Goal: Task Accomplishment & Management: Complete application form

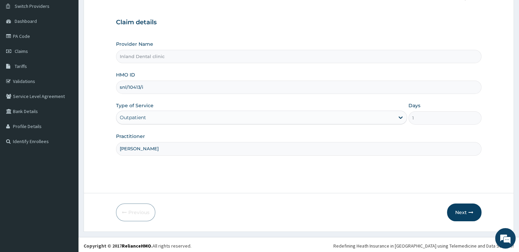
scroll to position [55, 0]
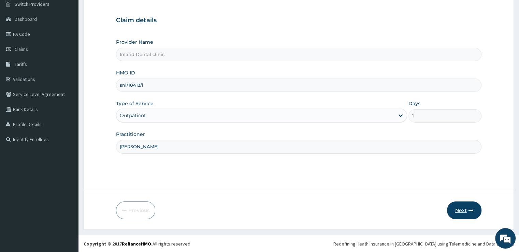
type input "Dr Awosusi"
click at [458, 211] on button "Next" at bounding box center [464, 210] width 34 height 18
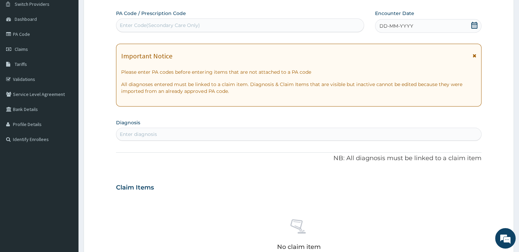
click at [201, 24] on div "Enter Code(Secondary Care Only)" at bounding box center [239, 25] width 247 height 11
paste input "PA/1551E1"
type input "PA/1551E1"
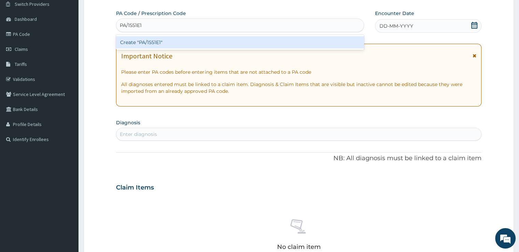
click at [174, 43] on div "Create "PA/1551E1"" at bounding box center [240, 42] width 248 height 12
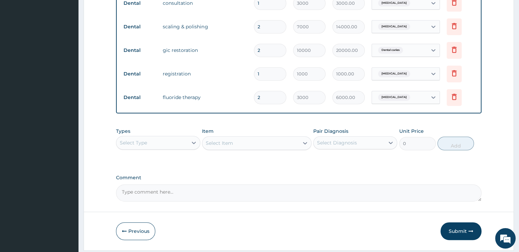
scroll to position [301, 0]
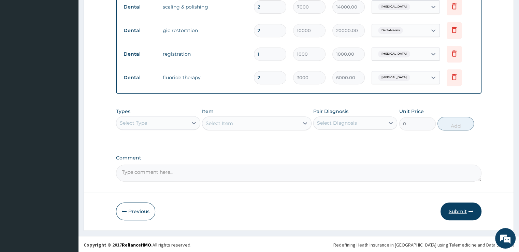
click at [457, 208] on button "Submit" at bounding box center [461, 211] width 41 height 18
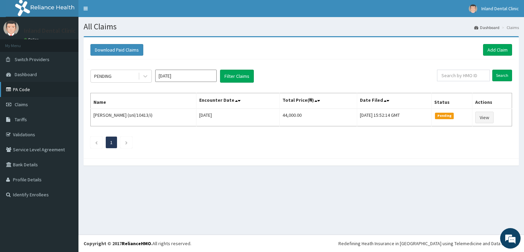
click at [27, 90] on link "PA Code" at bounding box center [39, 89] width 78 height 15
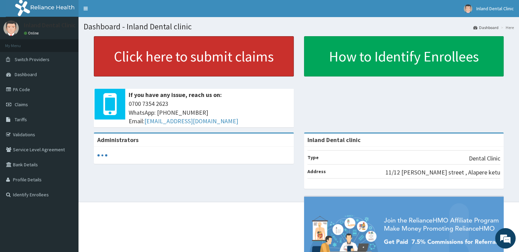
click at [124, 67] on link "Click here to submit claims" at bounding box center [194, 56] width 200 height 40
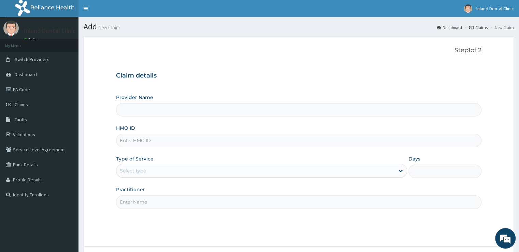
type input "Inland Dental clinic"
click at [160, 138] on input "HMO ID" at bounding box center [298, 140] width 365 height 13
paste input "snl/10413/h Partially Approved PA/AC2C82"
click at [198, 140] on input "snl/10413/h Partially Approved PA/AC2C82" at bounding box center [298, 140] width 365 height 13
click at [230, 169] on div "Select type" at bounding box center [255, 170] width 278 height 11
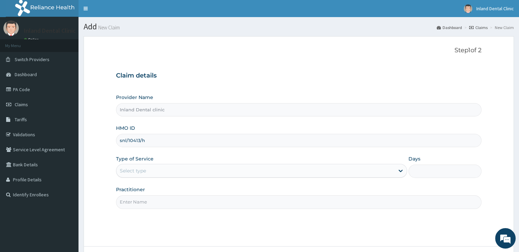
click at [156, 141] on input "snl/10413/h" at bounding box center [298, 140] width 365 height 13
type input "snl/10413/h"
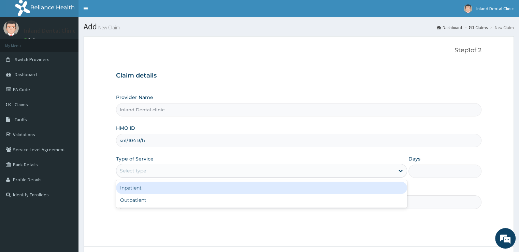
click at [148, 172] on div "Select type" at bounding box center [255, 170] width 278 height 11
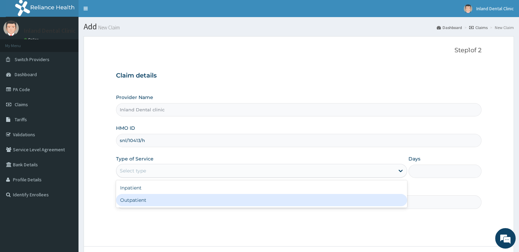
click at [144, 200] on div "Outpatient" at bounding box center [261, 200] width 291 height 12
type input "1"
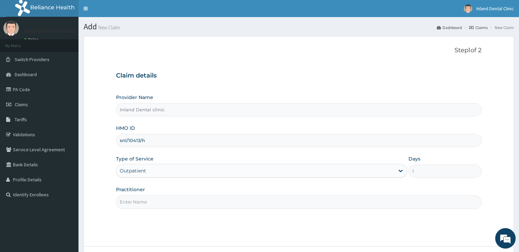
click at [144, 200] on input "Practitioner" at bounding box center [298, 201] width 365 height 13
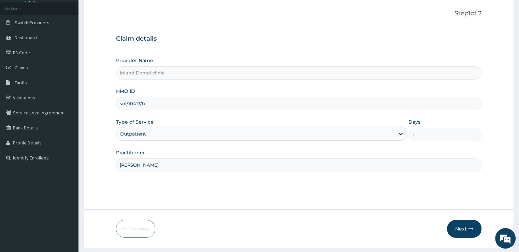
scroll to position [55, 0]
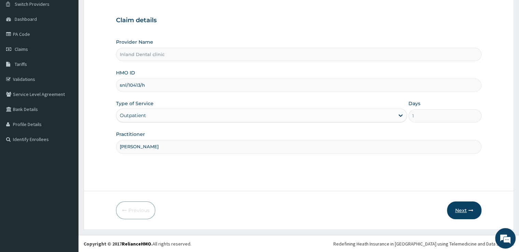
type input "Dr Awosusi"
click at [459, 209] on button "Next" at bounding box center [464, 210] width 34 height 18
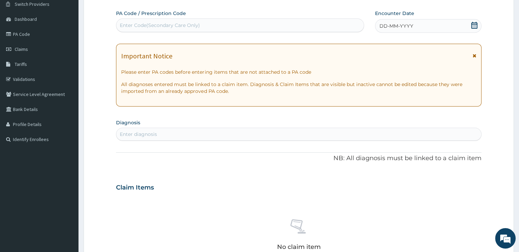
click at [224, 24] on div "Enter Code(Secondary Care Only)" at bounding box center [239, 25] width 247 height 11
paste input "PA/AC2C82"
type input "PA/AC2C82"
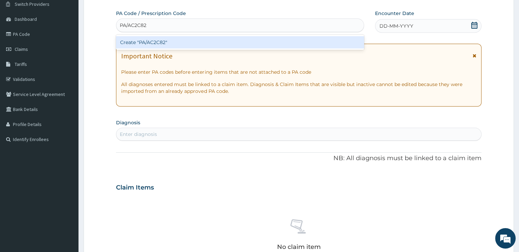
click at [203, 43] on div "Create "PA/AC2C82"" at bounding box center [240, 42] width 248 height 12
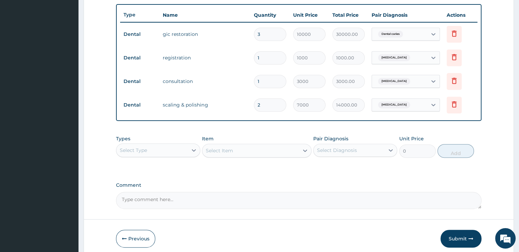
scroll to position [255, 0]
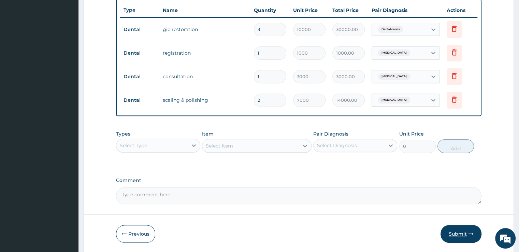
click at [459, 232] on button "Submit" at bounding box center [461, 234] width 41 height 18
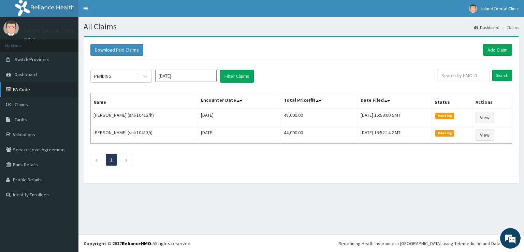
click at [24, 90] on link "PA Code" at bounding box center [39, 89] width 78 height 15
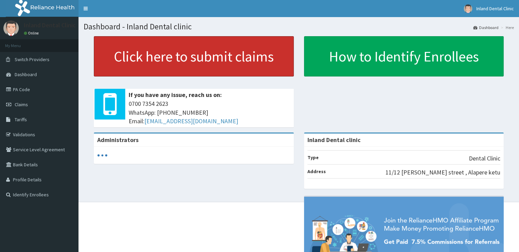
click at [117, 63] on link "Click here to submit claims" at bounding box center [194, 56] width 200 height 40
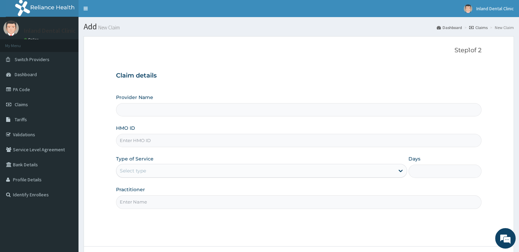
type input "Inland Dental clinic"
click at [209, 111] on input "Inland Dental clinic" at bounding box center [298, 109] width 365 height 13
click at [201, 138] on input "HMO ID" at bounding box center [298, 140] width 365 height 13
paste input "snl/10413/g Approved PA/D03982"
click at [168, 140] on input "snl/10413/g Approved PA/D03982" at bounding box center [298, 140] width 365 height 13
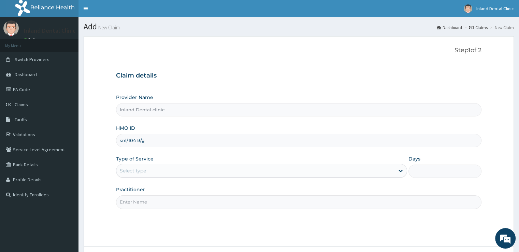
type input "snl/10413/g"
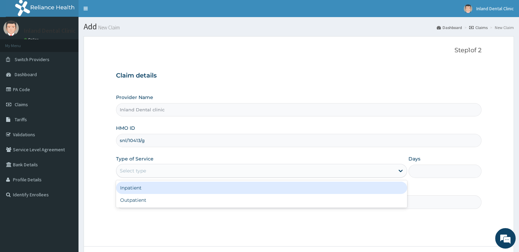
click at [144, 170] on div "Select type" at bounding box center [133, 170] width 26 height 7
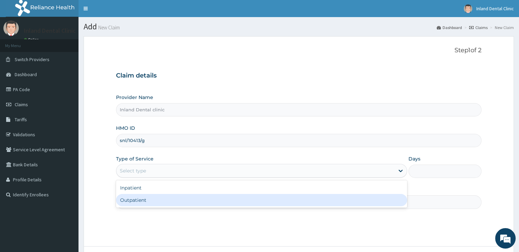
click at [146, 202] on div "Outpatient" at bounding box center [261, 200] width 291 height 12
type input "1"
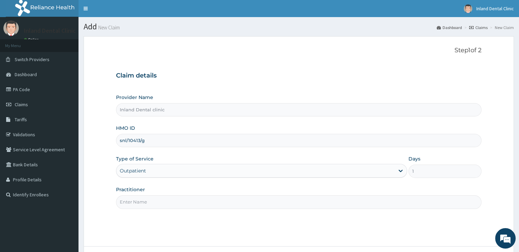
click at [146, 202] on input "Practitioner" at bounding box center [298, 201] width 365 height 13
click at [167, 200] on input "Practitioner" at bounding box center [298, 201] width 365 height 13
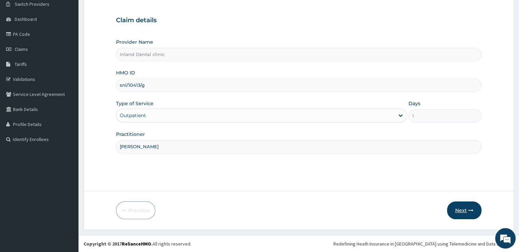
type input "Dr Awosusi"
click at [460, 205] on button "Next" at bounding box center [464, 210] width 34 height 18
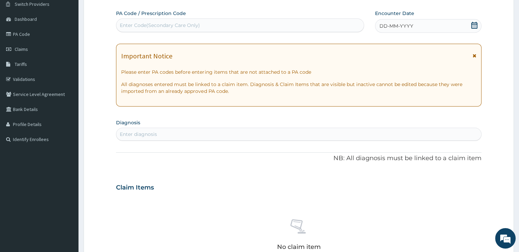
click at [242, 23] on div "Enter Code(Secondary Care Only)" at bounding box center [239, 25] width 247 height 11
paste input "PA/D03982"
type input "PA/D03982"
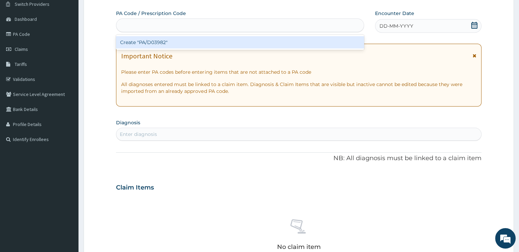
click at [242, 23] on div "PA/D03982" at bounding box center [239, 25] width 247 height 11
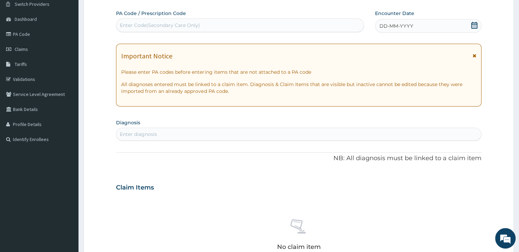
click at [236, 25] on div "Enter Code(Secondary Care Only)" at bounding box center [239, 25] width 247 height 11
paste input "PA/D03982"
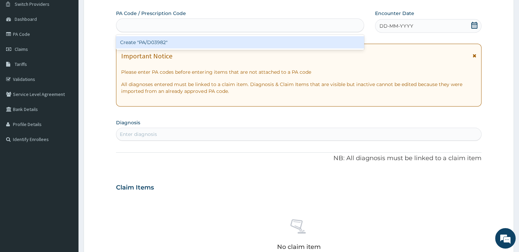
type input "PA/D03982"
click at [236, 25] on div "PA/D03982" at bounding box center [239, 25] width 247 height 11
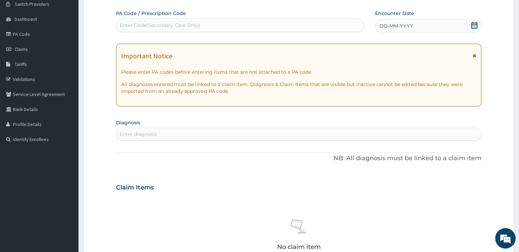
paste input "PA/D03982"
type input "PA/D03982"
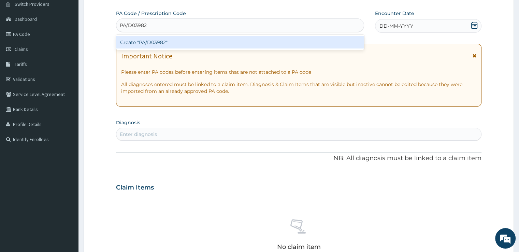
click at [202, 40] on div "Create "PA/D03982"" at bounding box center [240, 42] width 248 height 12
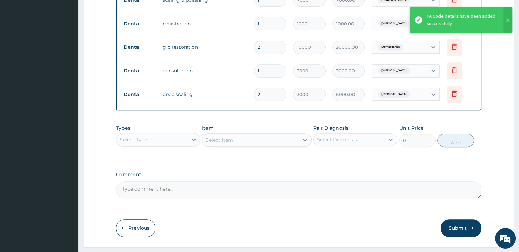
scroll to position [301, 0]
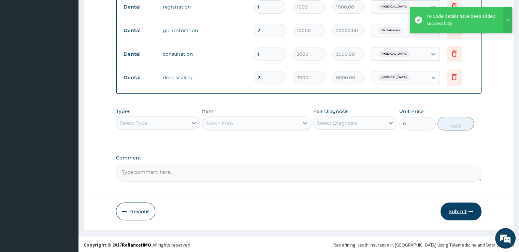
click at [462, 215] on button "Submit" at bounding box center [461, 211] width 41 height 18
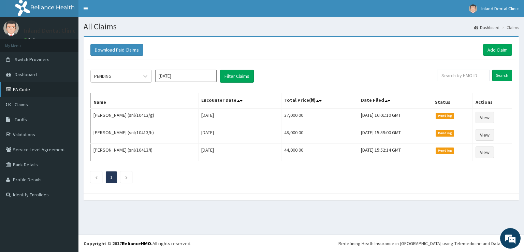
click at [34, 90] on link "PA Code" at bounding box center [39, 89] width 78 height 15
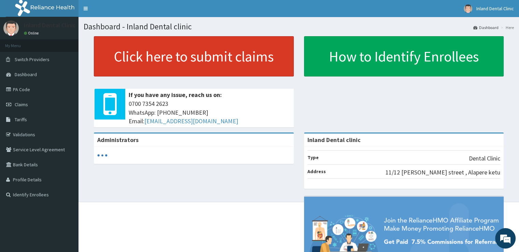
click at [124, 52] on link "Click here to submit claims" at bounding box center [194, 56] width 200 height 40
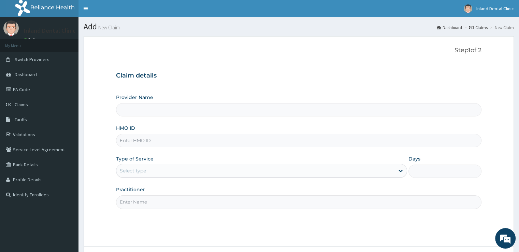
click at [187, 139] on input "HMO ID" at bounding box center [298, 140] width 365 height 13
type input "Inland Dental clinic"
paste input "snl/10413/f Approved PA/902B9B"
type input "snl/10413/f"
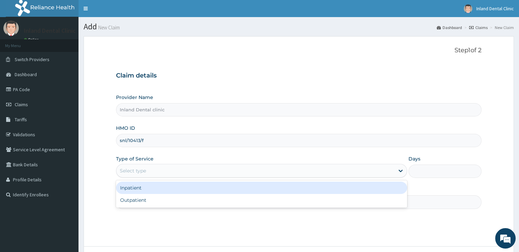
click at [215, 171] on div "Select type" at bounding box center [255, 170] width 278 height 11
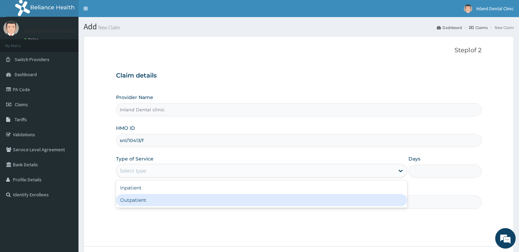
click at [197, 200] on div "Outpatient" at bounding box center [261, 200] width 291 height 12
type input "1"
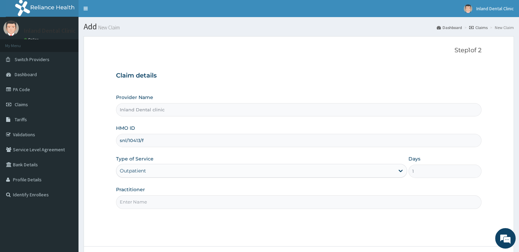
click at [197, 200] on input "Practitioner" at bounding box center [298, 201] width 365 height 13
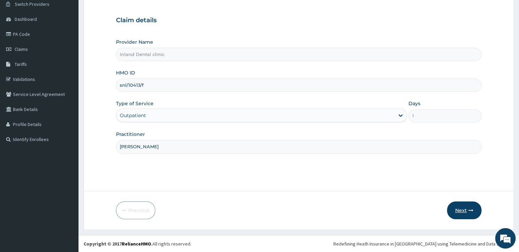
type input "[PERSON_NAME]"
click at [461, 208] on button "Next" at bounding box center [464, 210] width 34 height 18
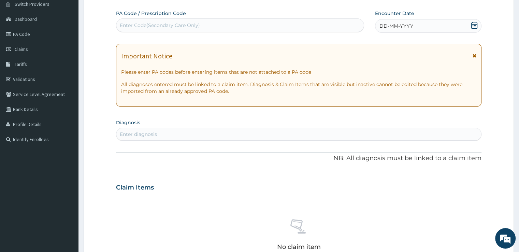
click at [225, 24] on div "Enter Code(Secondary Care Only)" at bounding box center [239, 25] width 247 height 11
paste input "PA/902B9B"
type input "PA/902B9B"
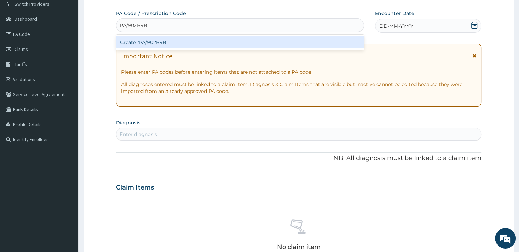
click at [207, 44] on div "Create "PA/902B9B"" at bounding box center [240, 42] width 248 height 12
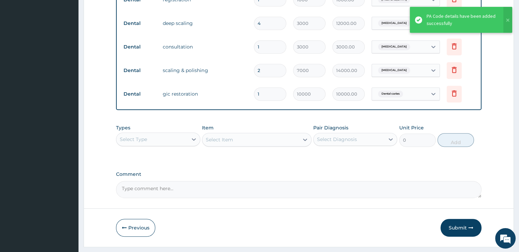
scroll to position [301, 0]
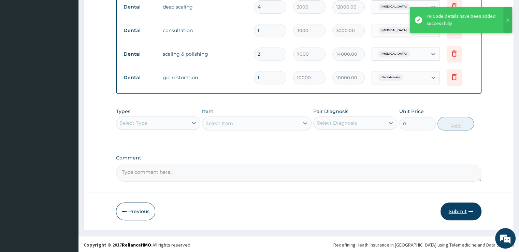
click at [463, 208] on button "Submit" at bounding box center [461, 211] width 41 height 18
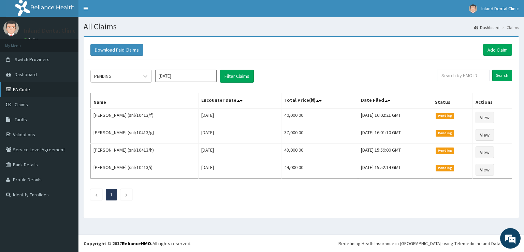
click at [34, 91] on link "PA Code" at bounding box center [39, 89] width 78 height 15
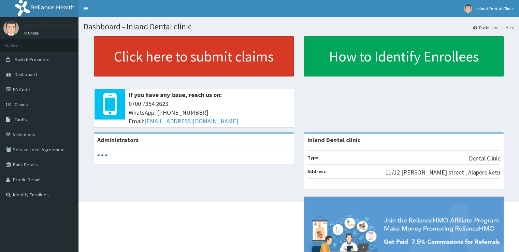
click at [179, 66] on link "Click here to submit claims" at bounding box center [194, 56] width 200 height 40
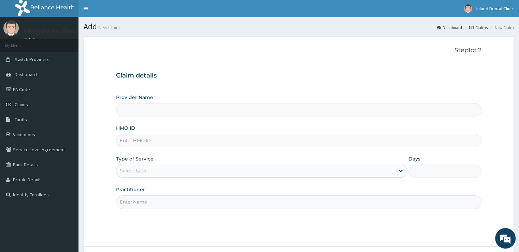
click at [177, 139] on input "HMO ID" at bounding box center [298, 140] width 365 height 13
type input "Inland Dental clinic"
paste input "snl/10413/a Approved PA/A8A5F7"
type input "snl/10413/a"
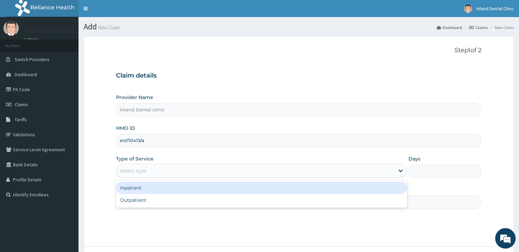
click at [166, 168] on div "Select type" at bounding box center [255, 170] width 278 height 11
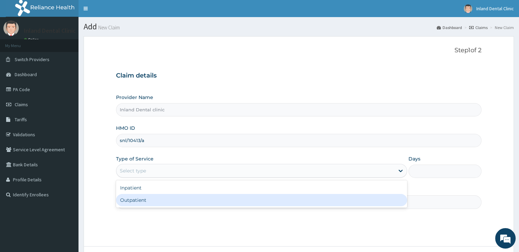
click at [157, 200] on div "Outpatient" at bounding box center [261, 200] width 291 height 12
type input "1"
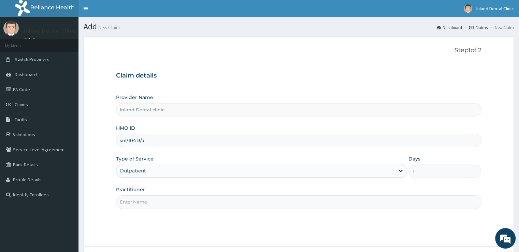
click at [157, 200] on input "Practitioner" at bounding box center [298, 201] width 365 height 13
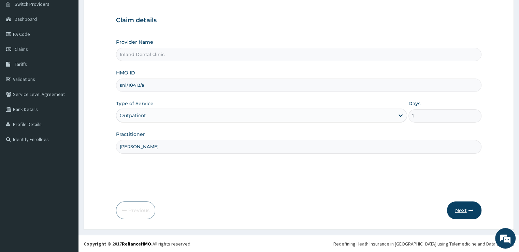
type input "[PERSON_NAME]"
click at [470, 209] on icon "button" at bounding box center [471, 210] width 5 height 5
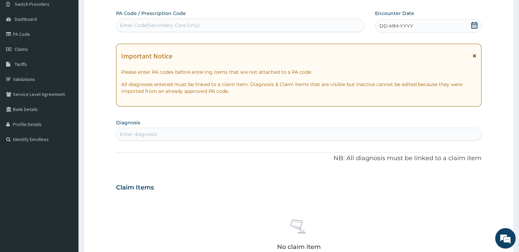
click at [292, 27] on div "Enter Code(Secondary Care Only)" at bounding box center [239, 25] width 247 height 11
paste input "PA/A8A5F7"
type input "PA/A8A5F7"
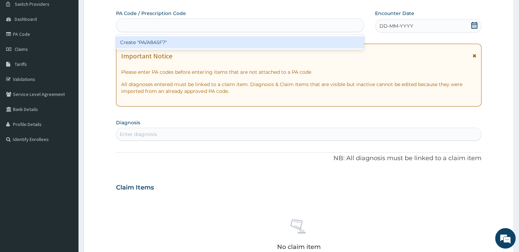
click at [292, 27] on div "PA/A8A5F7" at bounding box center [239, 25] width 247 height 11
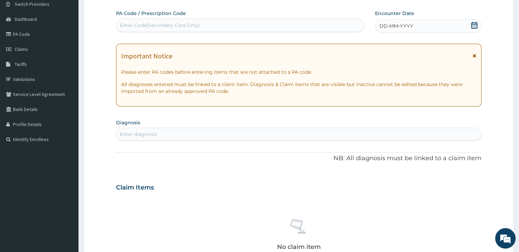
paste input "PA/A8A5F7"
type input "PA/A8A5F7"
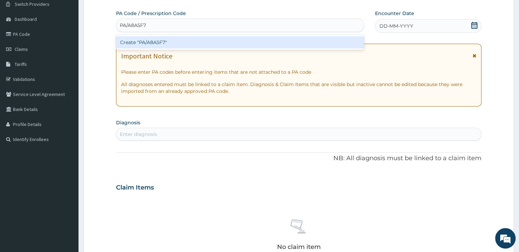
click at [263, 40] on div "Create "PA/A8A5F7"" at bounding box center [240, 42] width 248 height 12
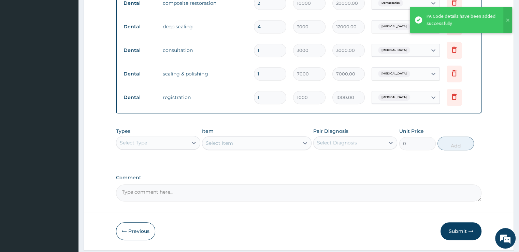
scroll to position [324, 0]
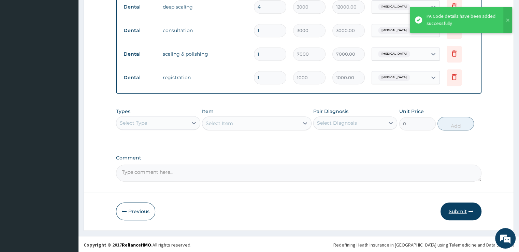
click at [461, 208] on button "Submit" at bounding box center [461, 211] width 41 height 18
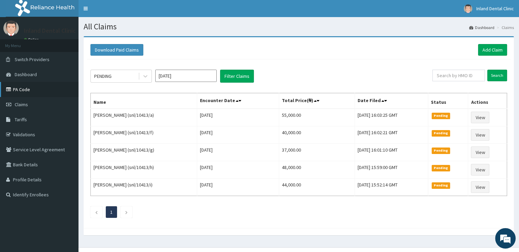
click at [35, 92] on link "PA Code" at bounding box center [39, 89] width 78 height 15
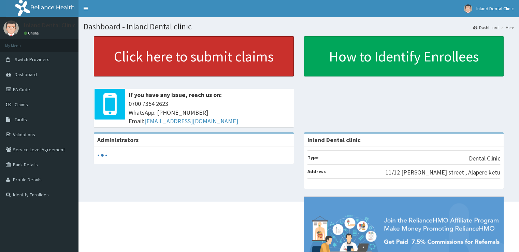
click at [133, 64] on link "Click here to submit claims" at bounding box center [194, 56] width 200 height 40
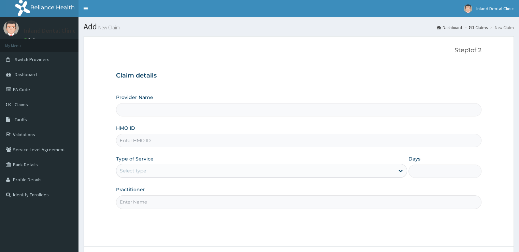
click at [195, 138] on input "HMO ID" at bounding box center [298, 140] width 365 height 13
type input "Inland Dental clinic"
paste input "eia/10206/b Approved PA/109FEA"
type input "eia/10206/b"
click at [235, 170] on div "Select type" at bounding box center [255, 170] width 278 height 11
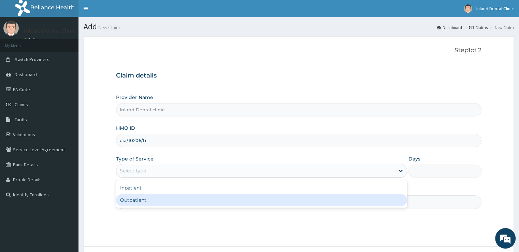
click at [214, 201] on div "Outpatient" at bounding box center [261, 200] width 291 height 12
type input "1"
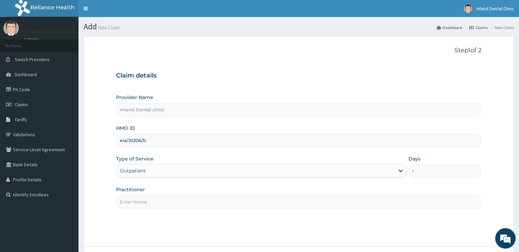
click at [214, 201] on input "Practitioner" at bounding box center [298, 201] width 365 height 13
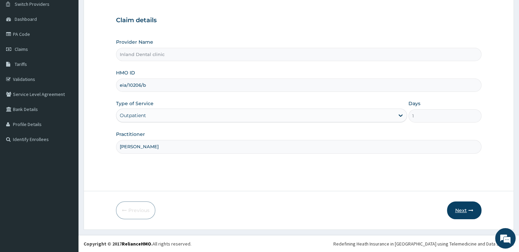
type input "Dr Awosusi"
click at [467, 208] on button "Next" at bounding box center [464, 210] width 34 height 18
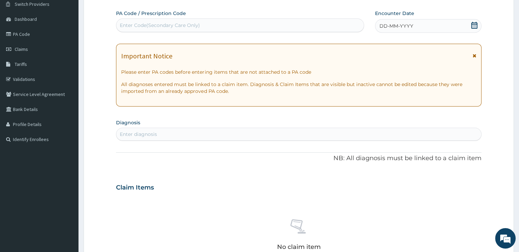
click at [224, 25] on div "Enter Code(Secondary Care Only)" at bounding box center [239, 25] width 247 height 11
paste input "PA/109FEA"
type input "PA/109FEA"
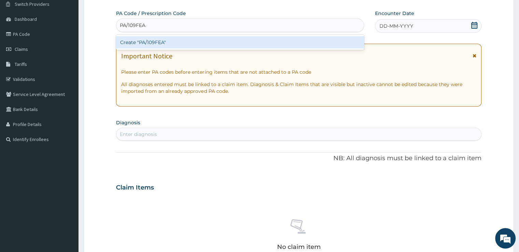
click at [207, 41] on div "Create "PA/109FEA"" at bounding box center [240, 42] width 248 height 12
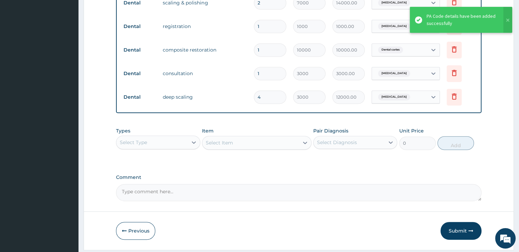
scroll to position [301, 0]
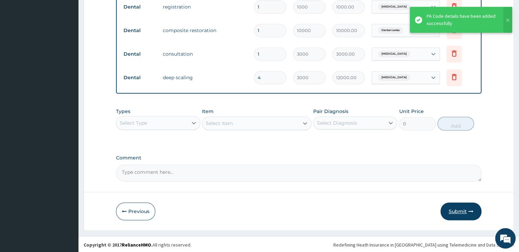
click at [460, 212] on button "Submit" at bounding box center [461, 211] width 41 height 18
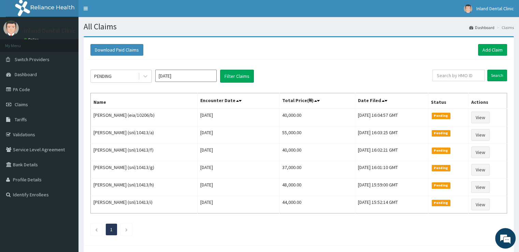
click at [27, 88] on link "PA Code" at bounding box center [39, 89] width 78 height 15
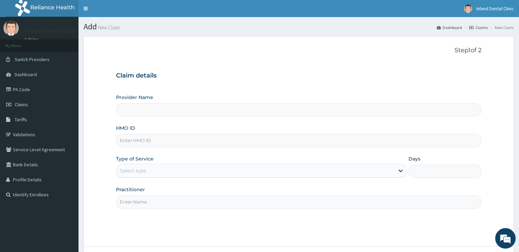
click at [171, 141] on input "HMO ID" at bounding box center [298, 140] width 365 height 13
type input "Inland Dental clinic"
paste input "prn/10227/e Approved PA/58738D"
type input "prn/10227/e"
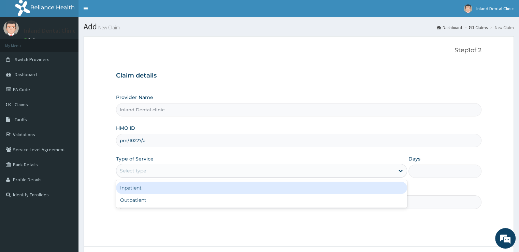
click at [158, 170] on div "Select type" at bounding box center [255, 170] width 278 height 11
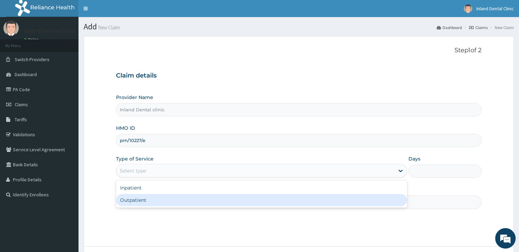
click at [152, 198] on div "Outpatient" at bounding box center [261, 200] width 291 height 12
type input "1"
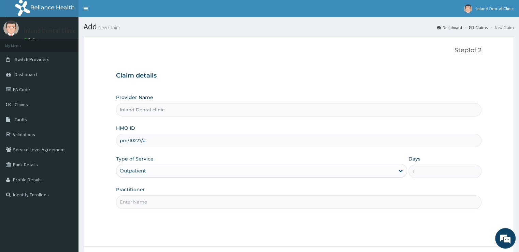
click at [152, 198] on input "Practitioner" at bounding box center [298, 201] width 365 height 13
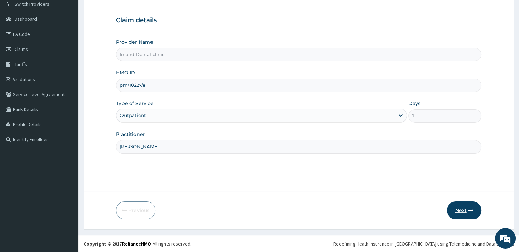
type input "[PERSON_NAME]"
click at [458, 207] on button "Next" at bounding box center [464, 210] width 34 height 18
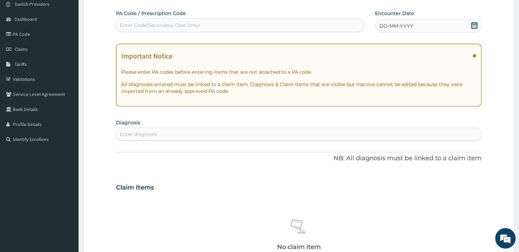
click at [253, 24] on div "Enter Code(Secondary Care Only)" at bounding box center [239, 25] width 247 height 11
paste input "PA/58738D"
type input "PA/58738D"
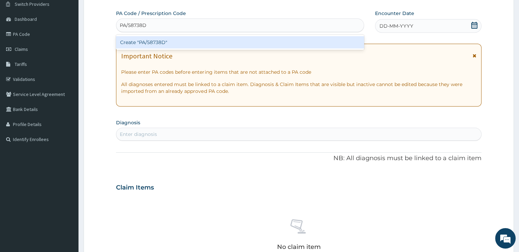
click at [216, 42] on div "Create "PA/58738D"" at bounding box center [240, 42] width 248 height 12
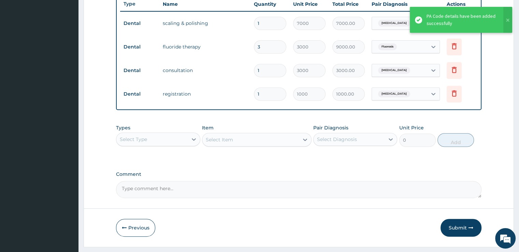
scroll to position [277, 0]
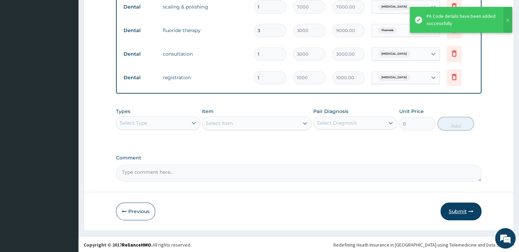
click at [462, 210] on button "Submit" at bounding box center [461, 211] width 41 height 18
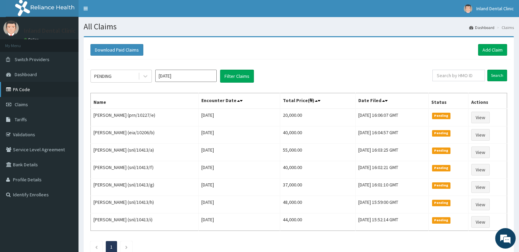
click at [36, 88] on link "PA Code" at bounding box center [39, 89] width 78 height 15
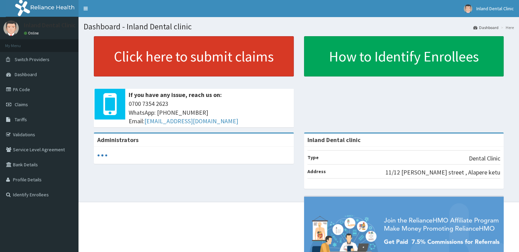
click at [138, 70] on link "Click here to submit claims" at bounding box center [194, 56] width 200 height 40
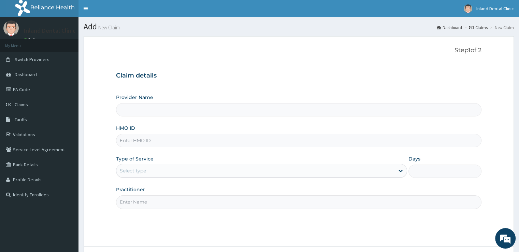
click at [174, 141] on input "HMO ID" at bounding box center [298, 140] width 365 height 13
type input "Inland Dental clinic"
paste input "prn/10227/d Approved PA/6D927F"
type input "prn/10227/d"
click at [161, 169] on div "Select type" at bounding box center [255, 170] width 278 height 11
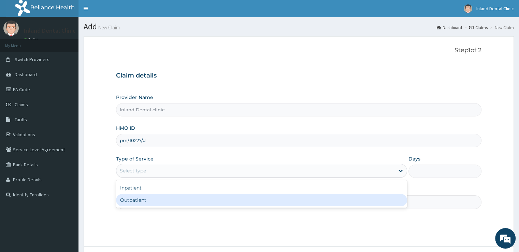
click at [150, 198] on div "Outpatient" at bounding box center [261, 200] width 291 height 12
type input "1"
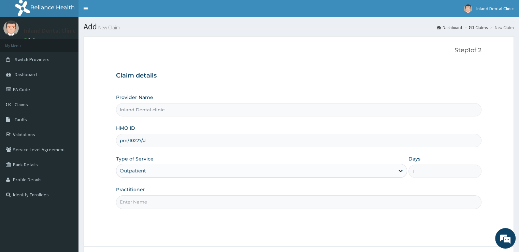
click at [150, 198] on input "Practitioner" at bounding box center [298, 201] width 365 height 13
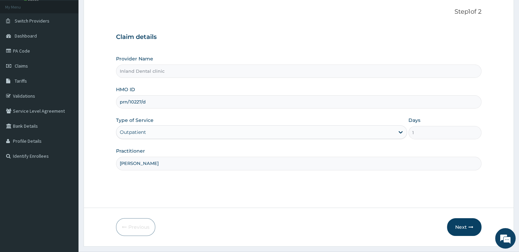
scroll to position [55, 0]
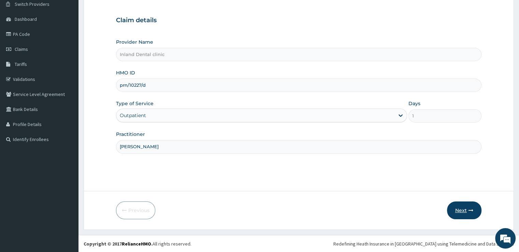
type input "[PERSON_NAME]"
click at [459, 207] on button "Next" at bounding box center [464, 210] width 34 height 18
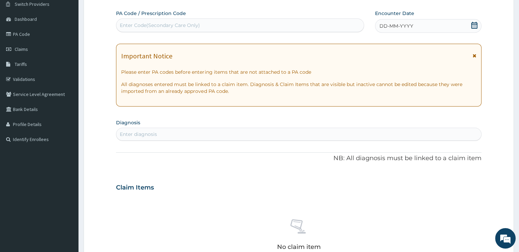
click at [223, 28] on div "Enter Code(Secondary Care Only)" at bounding box center [239, 25] width 247 height 11
paste input "PA/6D927F"
type input "PA/6D927F"
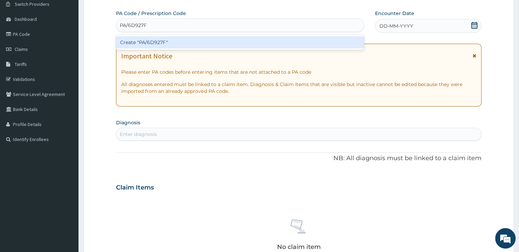
click at [200, 41] on div "Create "PA/6D927F"" at bounding box center [240, 42] width 248 height 12
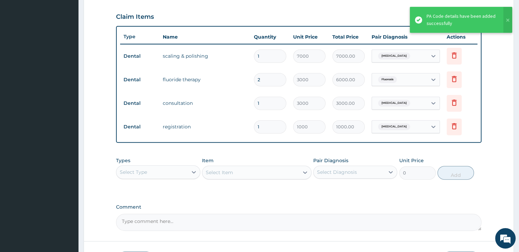
scroll to position [277, 0]
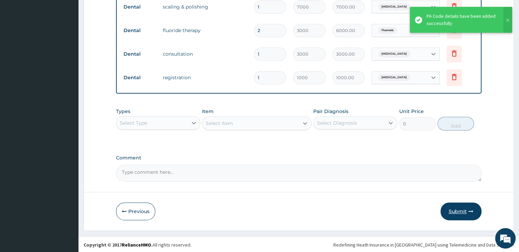
click at [461, 209] on button "Submit" at bounding box center [461, 211] width 41 height 18
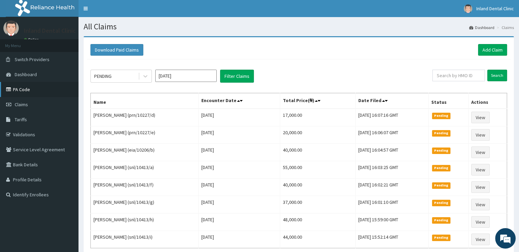
click at [26, 89] on link "PA Code" at bounding box center [39, 89] width 78 height 15
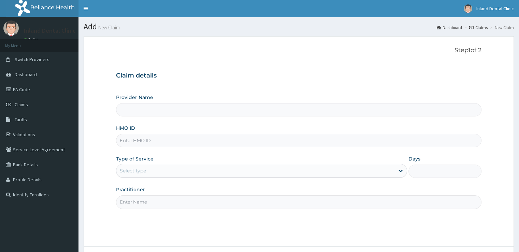
click at [202, 144] on input "HMO ID" at bounding box center [298, 140] width 365 height 13
paste input "prn/10227/c Partially Approved PA/310415"
type input "prn/10227/c Partially Approved PA/310415"
type input "Inland Dental clinic"
type input "prn/10227/c"
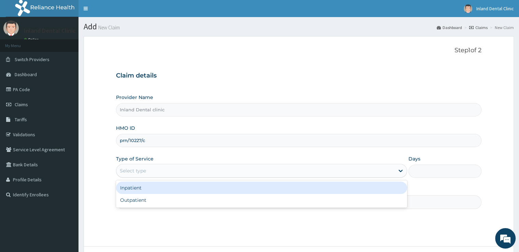
click at [186, 167] on div "Select type" at bounding box center [255, 170] width 278 height 11
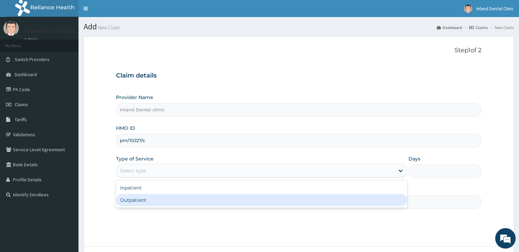
click at [175, 203] on div "Outpatient" at bounding box center [261, 200] width 291 height 12
type input "1"
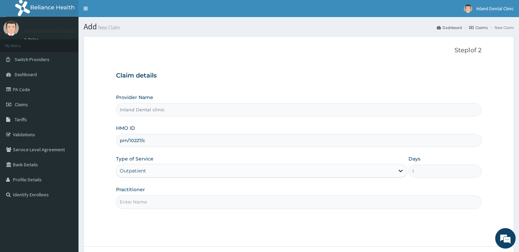
click at [172, 207] on input "Practitioner" at bounding box center [298, 201] width 365 height 13
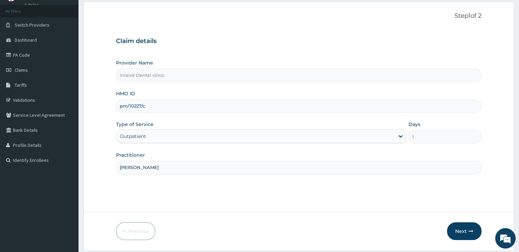
scroll to position [55, 0]
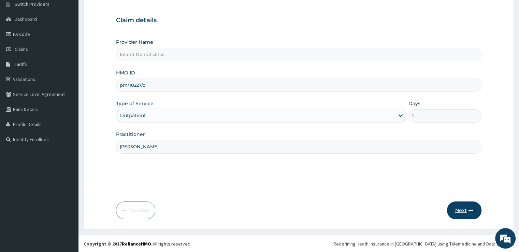
type input "[PERSON_NAME]"
click at [462, 212] on button "Next" at bounding box center [464, 210] width 34 height 18
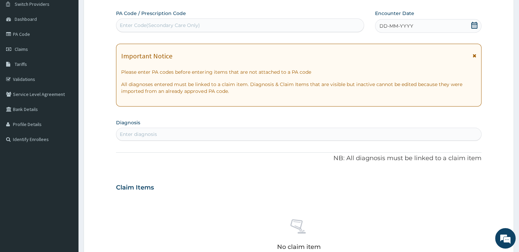
click at [263, 24] on div "Enter Code(Secondary Care Only)" at bounding box center [239, 25] width 247 height 11
paste input "PA/310415"
type input "PA/310415"
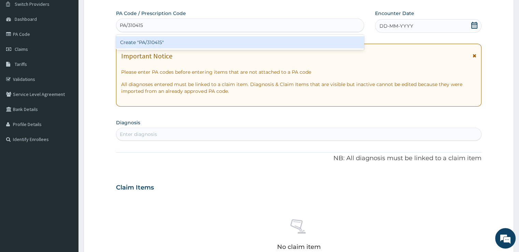
click at [240, 42] on div "Create "PA/310415"" at bounding box center [240, 42] width 248 height 12
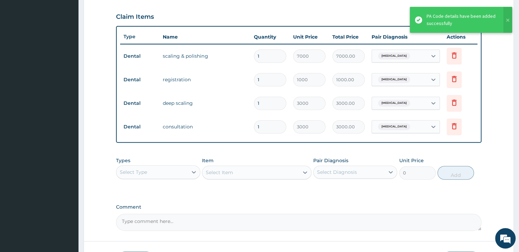
scroll to position [277, 0]
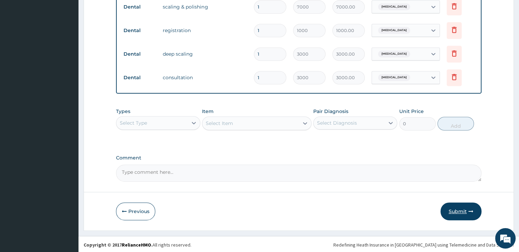
click at [459, 212] on button "Submit" at bounding box center [461, 211] width 41 height 18
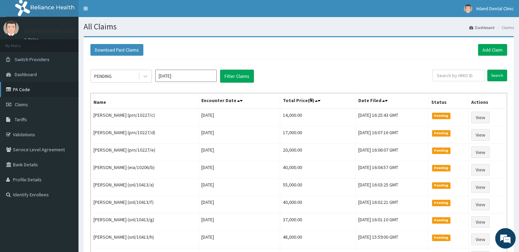
click at [49, 89] on link "PA Code" at bounding box center [39, 89] width 78 height 15
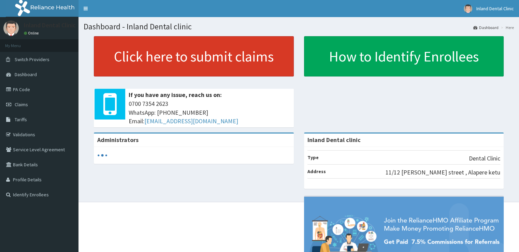
click at [105, 56] on link "Click here to submit claims" at bounding box center [194, 56] width 200 height 40
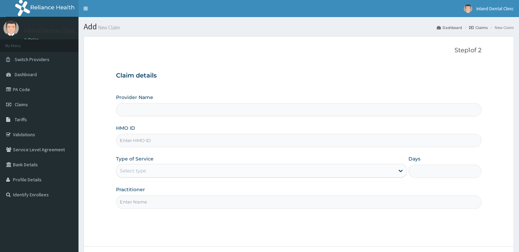
click at [199, 140] on input "HMO ID" at bounding box center [298, 140] width 365 height 13
paste input "prn/10227/c Partially Approved PA/AF6622"
type input "prn/10227/c"
type input "Inland Dental clinic"
type input "prn/10227/c"
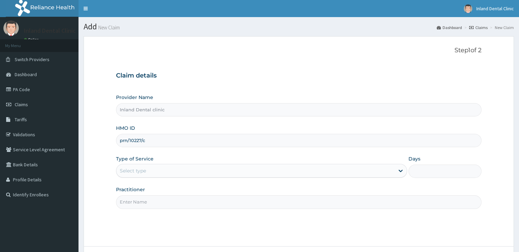
click at [187, 170] on div "Select type" at bounding box center [255, 170] width 278 height 11
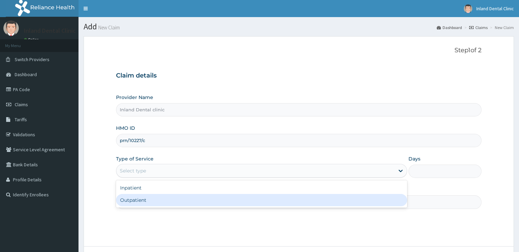
click at [179, 197] on div "Outpatient" at bounding box center [261, 200] width 291 height 12
type input "1"
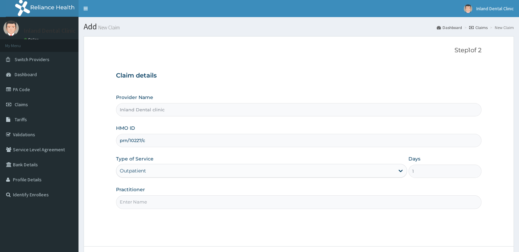
click at [179, 197] on input "Practitioner" at bounding box center [298, 201] width 365 height 13
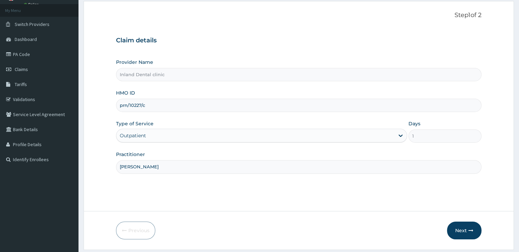
scroll to position [55, 0]
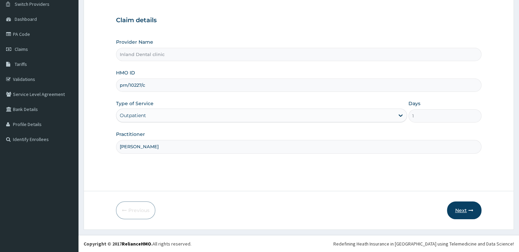
type input "Dr Awosusi"
click at [466, 207] on button "Next" at bounding box center [464, 210] width 34 height 18
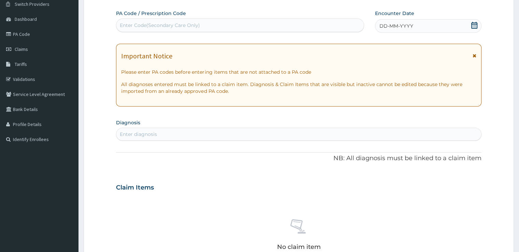
click at [291, 27] on div "Enter Code(Secondary Care Only)" at bounding box center [239, 25] width 247 height 11
paste input "PA/AF6622"
type input "PA/AF6622"
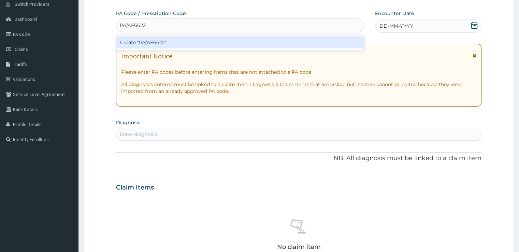
click at [264, 44] on div "Create "PA/AF6622"" at bounding box center [240, 42] width 248 height 12
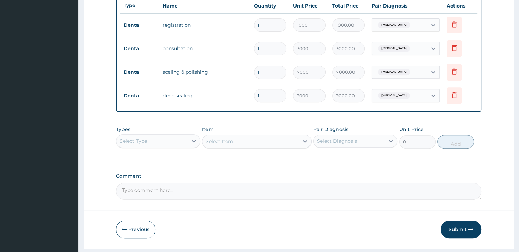
scroll to position [277, 0]
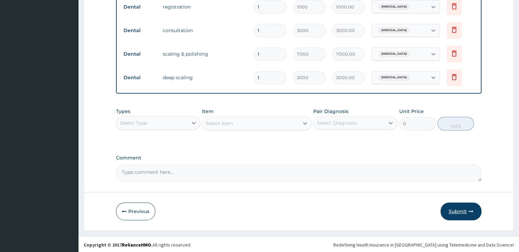
click at [467, 210] on button "Submit" at bounding box center [461, 211] width 41 height 18
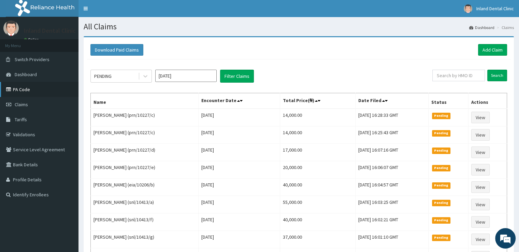
click at [28, 92] on link "PA Code" at bounding box center [39, 89] width 78 height 15
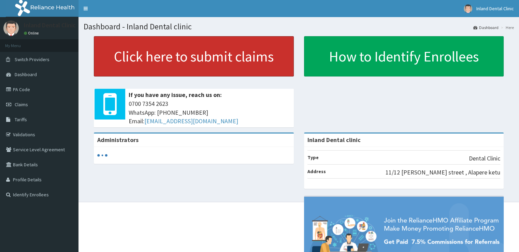
click at [134, 53] on link "Click here to submit claims" at bounding box center [194, 56] width 200 height 40
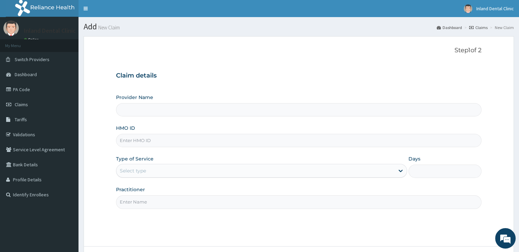
click at [201, 138] on input "HMO ID" at bounding box center [298, 140] width 365 height 13
paste input "prn/10227/b Approved PA/DE084D"
type input "prn/10227/b Approved PA/DE084D"
type input "Inland Dental clinic"
type input "prn/10227/b"
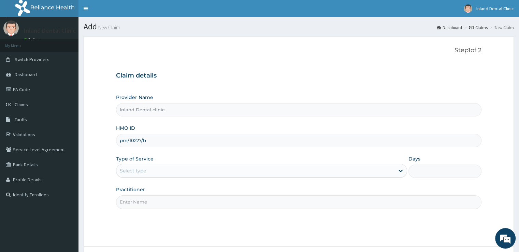
click at [190, 166] on div "Select type" at bounding box center [255, 170] width 278 height 11
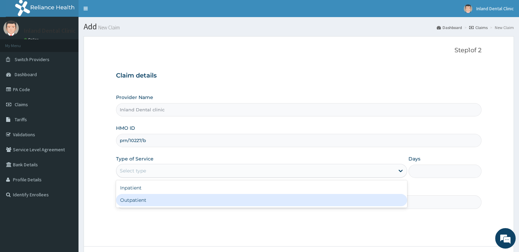
click at [186, 200] on div "Outpatient" at bounding box center [261, 200] width 291 height 12
type input "1"
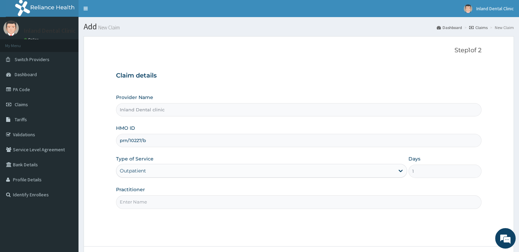
click at [186, 200] on input "Practitioner" at bounding box center [298, 201] width 365 height 13
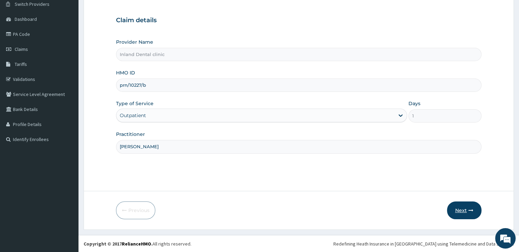
type input "[PERSON_NAME]"
click at [467, 207] on button "Next" at bounding box center [464, 210] width 34 height 18
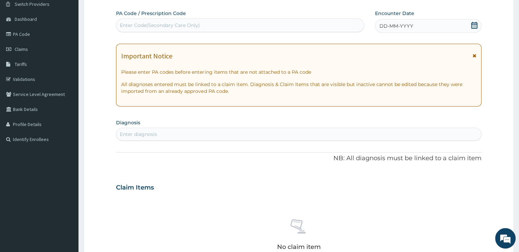
click at [298, 25] on div "Enter Code(Secondary Care Only)" at bounding box center [239, 25] width 247 height 11
paste input "PA/DE084D"
type input "PA/DE084D"
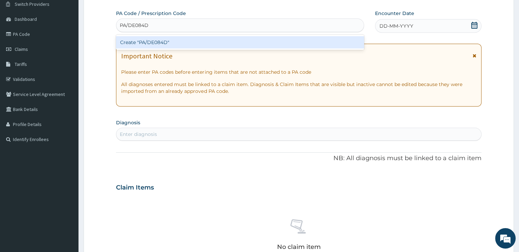
click at [268, 44] on div "Create "PA/DE084D"" at bounding box center [240, 42] width 248 height 12
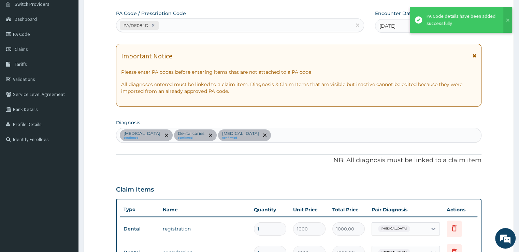
scroll to position [275, 0]
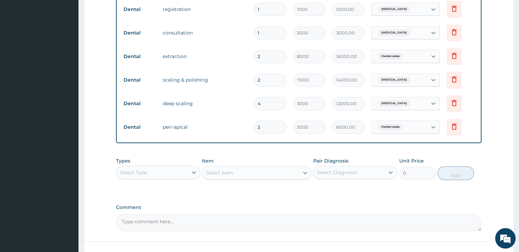
drag, startPoint x: 425, startPoint y: 186, endPoint x: 429, endPoint y: 188, distance: 4.6
click at [429, 188] on div "Types Select Type Item Select Item Pair Diagnosis Select Diagnosis Unit Price 0…" at bounding box center [298, 174] width 365 height 40
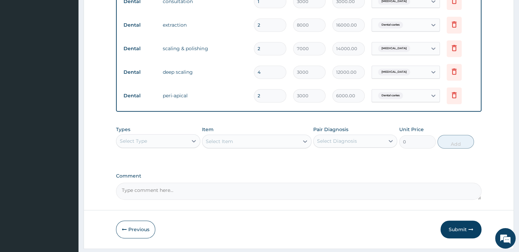
scroll to position [324, 0]
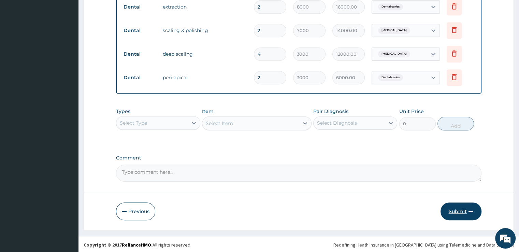
click at [462, 206] on button "Submit" at bounding box center [461, 211] width 41 height 18
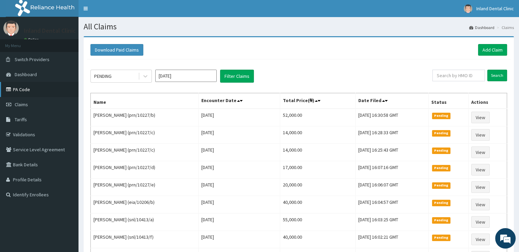
click at [38, 91] on link "PA Code" at bounding box center [39, 89] width 78 height 15
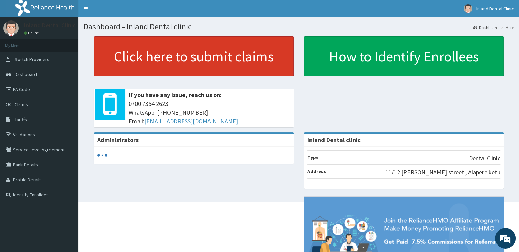
click at [142, 54] on link "Click here to submit claims" at bounding box center [194, 56] width 200 height 40
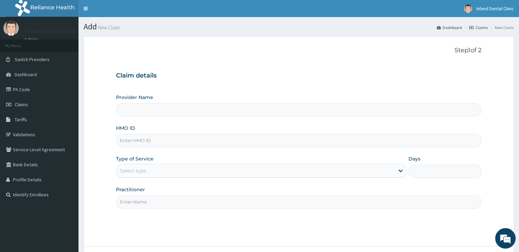
click at [168, 145] on input "HMO ID" at bounding box center [298, 140] width 365 height 13
type input "Inland Dental clinic"
paste input "prn/10227/a Approved PA/94F592"
type input "prn/10227/a"
click at [161, 168] on div "Select type" at bounding box center [255, 170] width 278 height 11
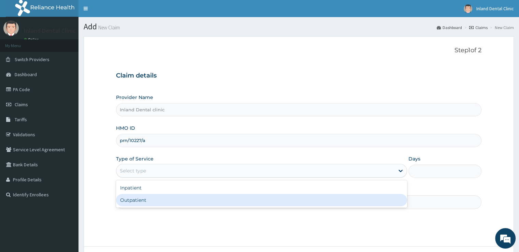
click at [155, 202] on div "Outpatient" at bounding box center [261, 200] width 291 height 12
type input "1"
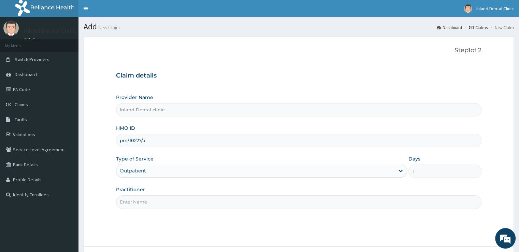
click at [155, 202] on input "Practitioner" at bounding box center [298, 201] width 365 height 13
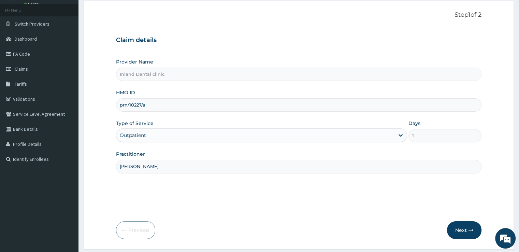
scroll to position [55, 0]
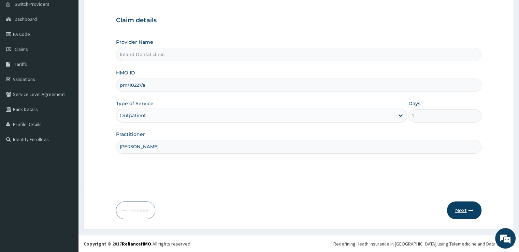
type input "Dr Awosusi"
click at [462, 209] on button "Next" at bounding box center [464, 210] width 34 height 18
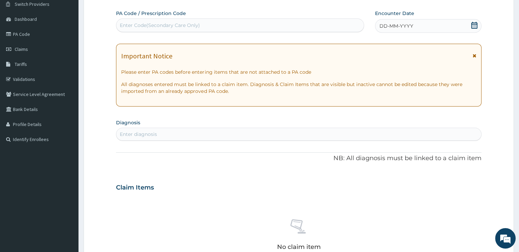
click at [238, 25] on div "Enter Code(Secondary Care Only)" at bounding box center [239, 25] width 247 height 11
paste input "PA/94F592"
type input "PA/94F592"
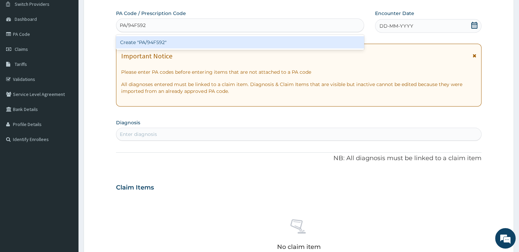
click at [223, 37] on div "Create "PA/94F592"" at bounding box center [240, 42] width 248 height 12
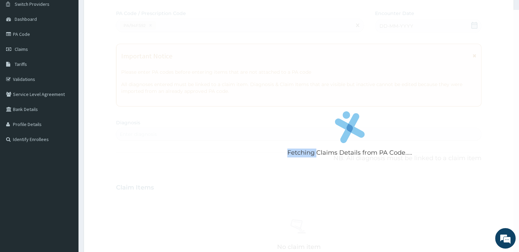
click at [223, 37] on div "Fetching Claims Details from PA Code....." at bounding box center [349, 136] width 467 height 252
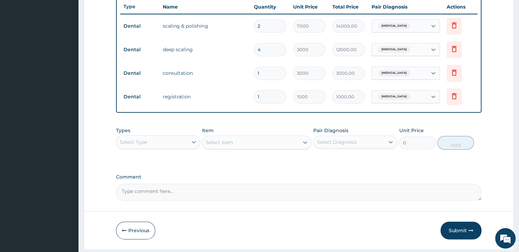
scroll to position [277, 0]
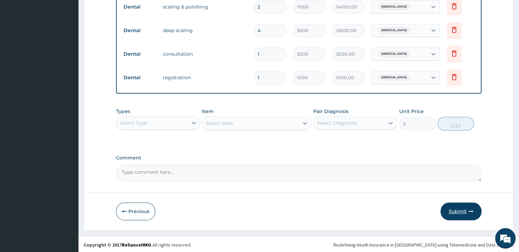
click at [458, 213] on button "Submit" at bounding box center [461, 211] width 41 height 18
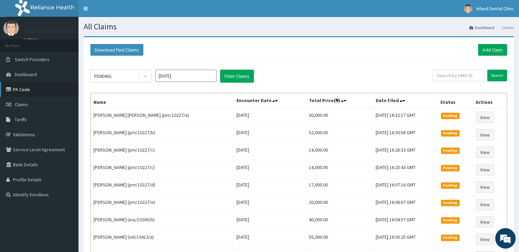
click at [26, 86] on link "PA Code" at bounding box center [39, 89] width 78 height 15
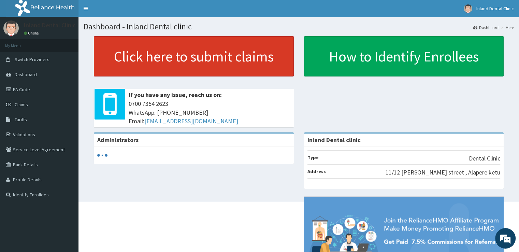
click at [144, 61] on link "Click here to submit claims" at bounding box center [194, 56] width 200 height 40
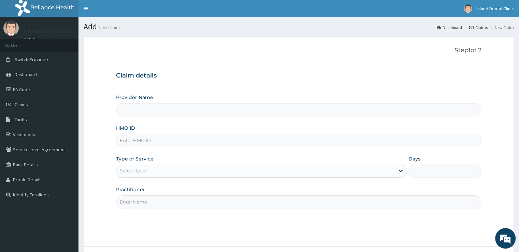
click at [189, 141] on input "HMO ID" at bounding box center [298, 140] width 365 height 13
type input "Inland Dental clinic"
paste input "eia/10206/d Approved PA/905122"
type input "eia/10206/d"
click at [184, 168] on div "Select type" at bounding box center [255, 170] width 278 height 11
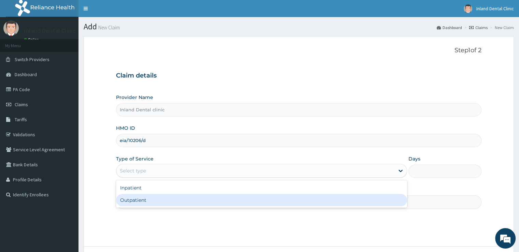
click at [173, 197] on div "Outpatient" at bounding box center [261, 200] width 291 height 12
type input "1"
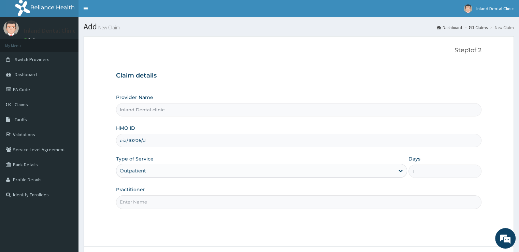
click at [172, 200] on input "Practitioner" at bounding box center [298, 201] width 365 height 13
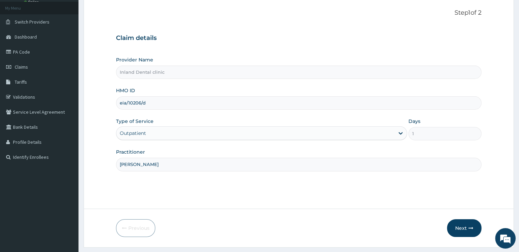
scroll to position [55, 0]
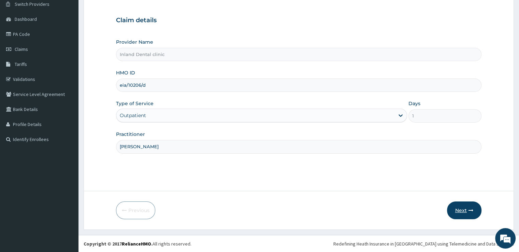
type input "[PERSON_NAME]"
click at [465, 209] on button "Next" at bounding box center [464, 210] width 34 height 18
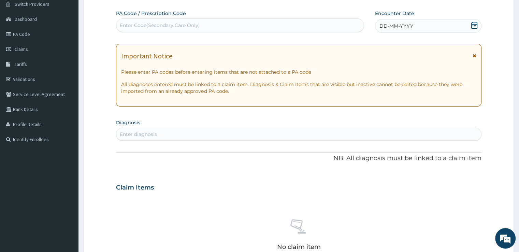
click at [331, 26] on div "Enter Code(Secondary Care Only)" at bounding box center [239, 25] width 247 height 11
paste input "PA/905122"
type input "PA/905122"
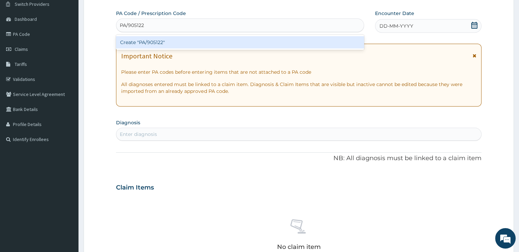
click at [286, 45] on div "Create "PA/905122"" at bounding box center [240, 42] width 248 height 12
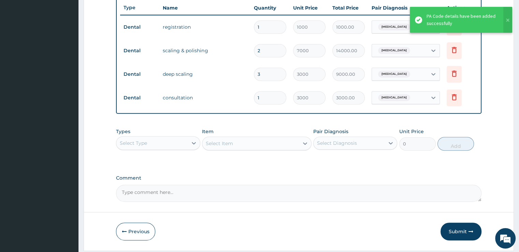
scroll to position [277, 0]
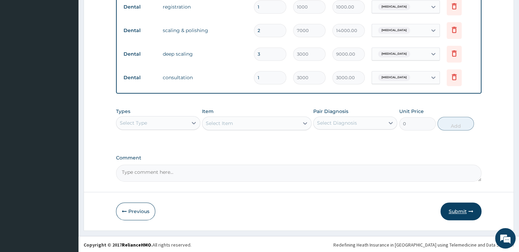
click at [462, 211] on button "Submit" at bounding box center [461, 211] width 41 height 18
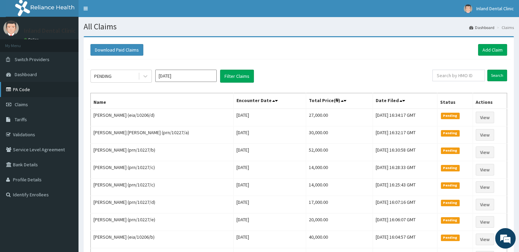
click at [27, 91] on link "PA Code" at bounding box center [39, 89] width 78 height 15
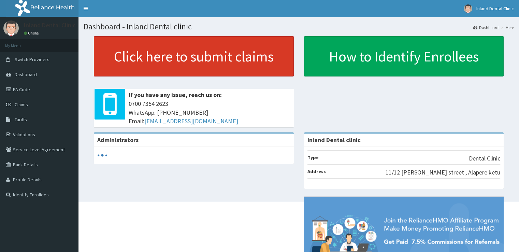
click at [138, 70] on link "Click here to submit claims" at bounding box center [194, 56] width 200 height 40
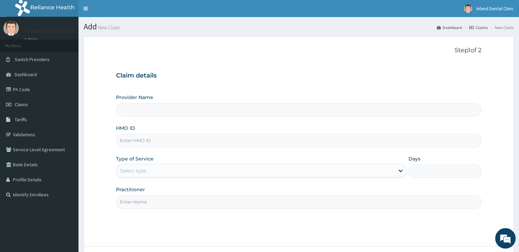
click at [182, 136] on input "HMO ID" at bounding box center [298, 140] width 365 height 13
type input "Inland Dental clinic"
paste input "eia/10206/c Approved PA/459877"
type input "eia/10206/c"
click at [188, 173] on div "Select type" at bounding box center [255, 170] width 278 height 11
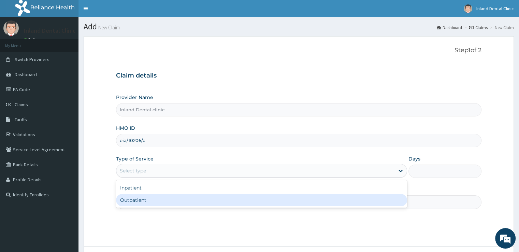
click at [181, 198] on div "Outpatient" at bounding box center [261, 200] width 291 height 12
type input "1"
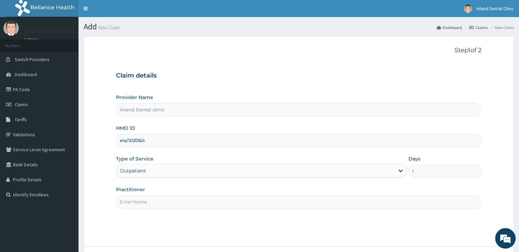
click at [181, 198] on input "Practitioner" at bounding box center [298, 201] width 365 height 13
paste input "PA/459877"
type input "PA/459877"
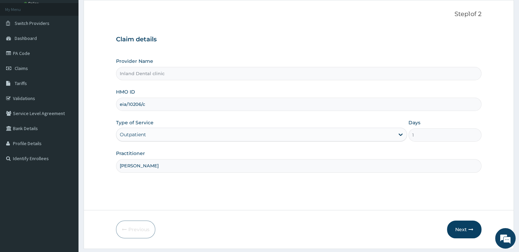
scroll to position [55, 0]
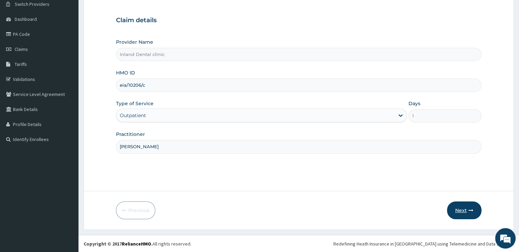
type input "[PERSON_NAME]"
click at [463, 204] on button "Next" at bounding box center [464, 210] width 34 height 18
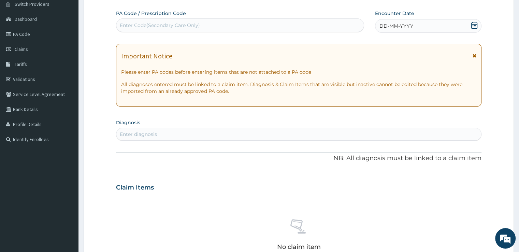
click at [216, 28] on div "Enter Code(Secondary Care Only)" at bounding box center [239, 25] width 247 height 11
paste input "PA/459877"
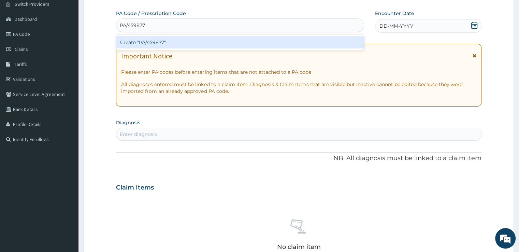
type input "PA/459877"
click at [200, 39] on div "Create "PA/459877"" at bounding box center [240, 42] width 248 height 12
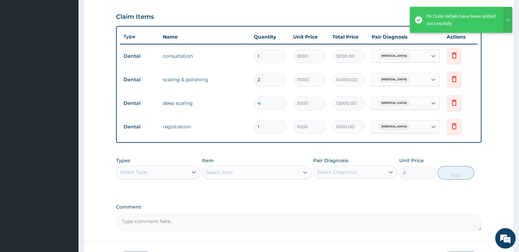
scroll to position [277, 0]
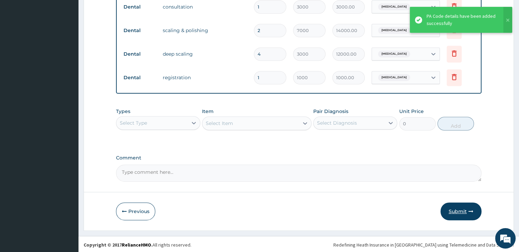
click at [456, 211] on button "Submit" at bounding box center [461, 211] width 41 height 18
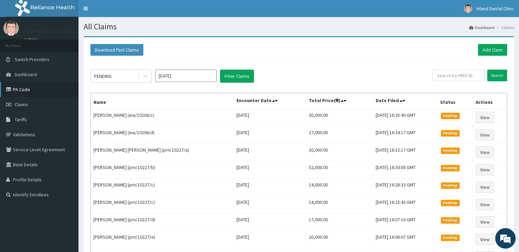
click at [48, 86] on link "PA Code" at bounding box center [39, 89] width 78 height 15
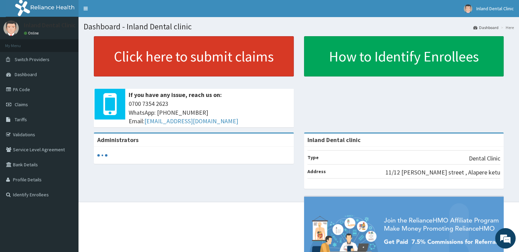
click at [128, 69] on link "Click here to submit claims" at bounding box center [194, 56] width 200 height 40
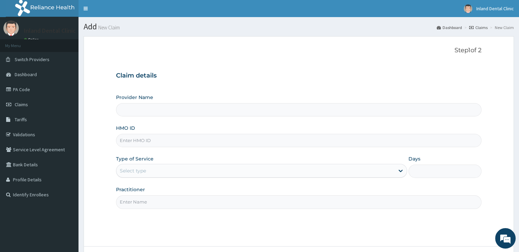
click at [177, 141] on input "HMO ID" at bounding box center [298, 140] width 365 height 13
type input "Inland Dental clinic"
paste input "tmt/10047/a Approved PA/143EBB"
type input "tmt/10047/a"
click at [178, 166] on div "Select type" at bounding box center [255, 170] width 278 height 11
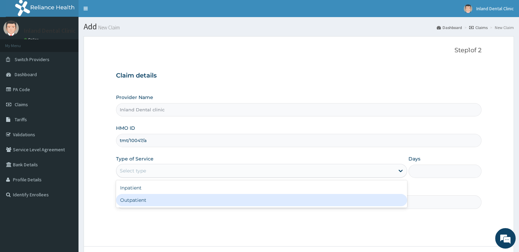
click at [176, 198] on div "Outpatient" at bounding box center [261, 200] width 291 height 12
type input "1"
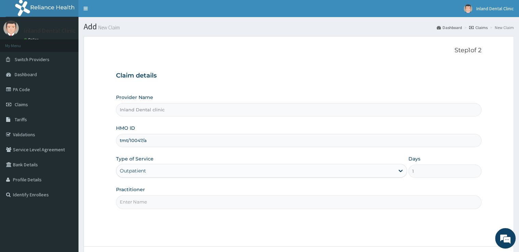
click at [176, 198] on input "Practitioner" at bounding box center [298, 201] width 365 height 13
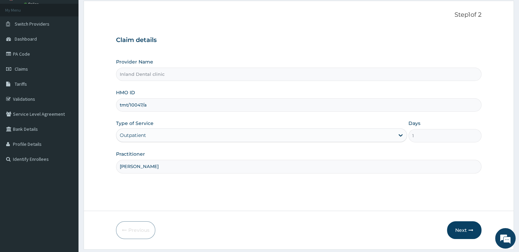
scroll to position [55, 0]
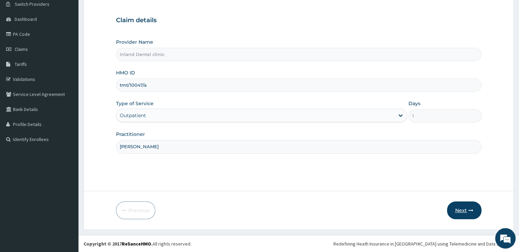
type input "[PERSON_NAME]"
click at [462, 209] on button "Next" at bounding box center [464, 210] width 34 height 18
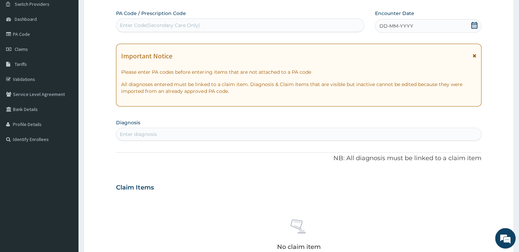
click at [282, 28] on div "Enter Code(Secondary Care Only)" at bounding box center [239, 25] width 247 height 11
paste input "PA/143EBB"
type input "PA/143EBB"
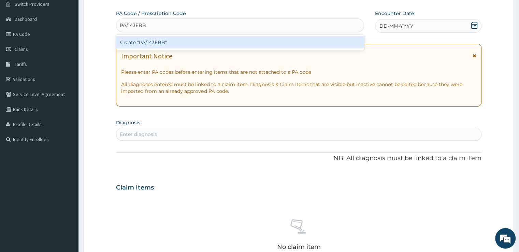
click at [264, 43] on div "Create "PA/143EBB"" at bounding box center [240, 42] width 248 height 12
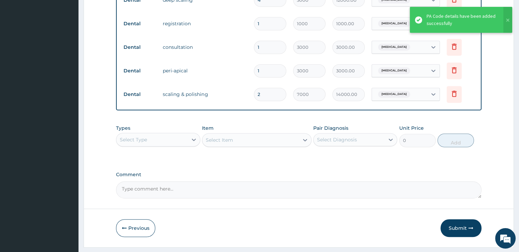
scroll to position [301, 0]
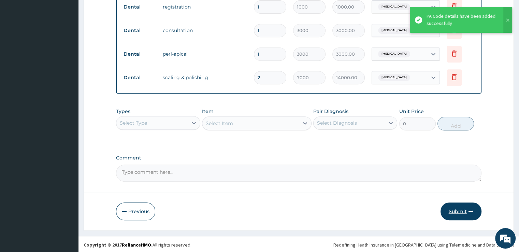
click at [464, 205] on button "Submit" at bounding box center [461, 211] width 41 height 18
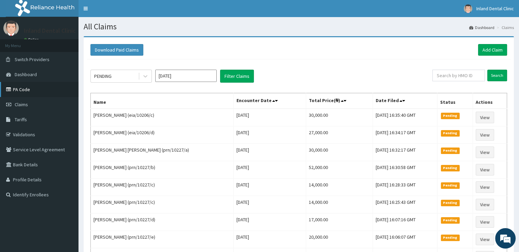
click at [24, 88] on link "PA Code" at bounding box center [39, 89] width 78 height 15
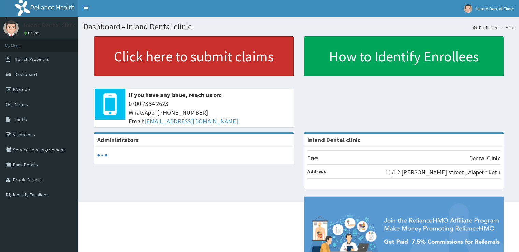
click at [124, 57] on link "Click here to submit claims" at bounding box center [194, 56] width 200 height 40
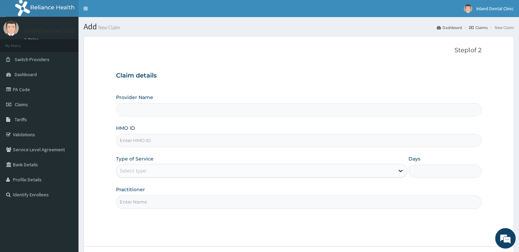
click at [172, 139] on input "HMO ID" at bounding box center [298, 140] width 365 height 13
paste input "aom/10046/d Approved PA/FCBCF7"
type input "aom/10046/d Approved PA/FCBCF7"
type input "Inland Dental clinic"
type input "aom/10046/d"
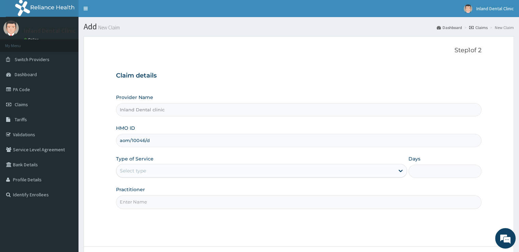
click at [169, 168] on div "Select type" at bounding box center [255, 170] width 278 height 11
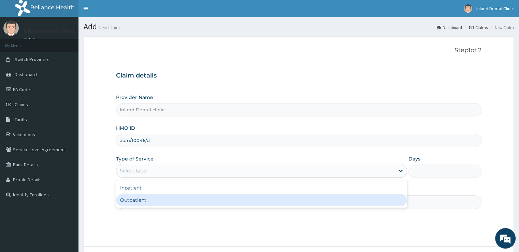
click at [168, 202] on div "Outpatient" at bounding box center [261, 200] width 291 height 12
type input "1"
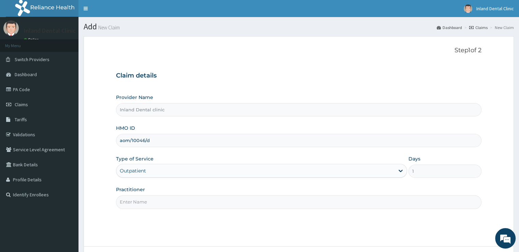
click at [168, 202] on input "Practitioner" at bounding box center [298, 201] width 365 height 13
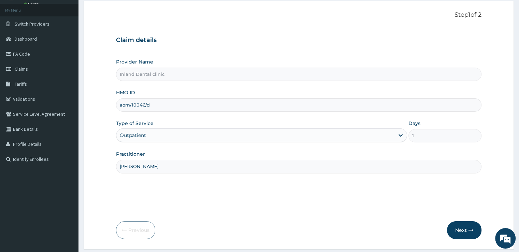
scroll to position [55, 0]
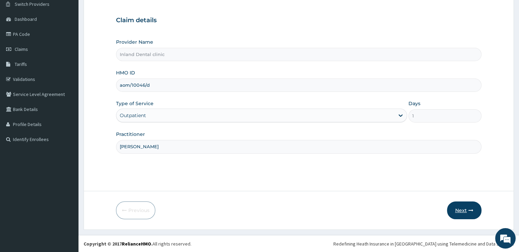
type input "Dr Awosusi"
click at [461, 208] on button "Next" at bounding box center [464, 210] width 34 height 18
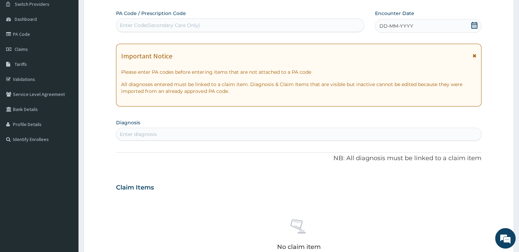
click at [263, 33] on div "PA Code / Prescription Code Enter Code(Secondary Care Only) Encounter Date DD-M…" at bounding box center [298, 186] width 365 height 353
click at [262, 29] on div "Enter Code(Secondary Care Only)" at bounding box center [239, 25] width 247 height 11
paste input "PA/FCBCF7"
type input "PA/FCBCF7"
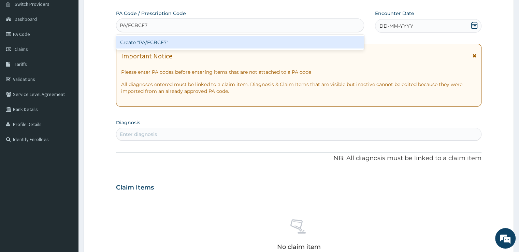
click at [238, 40] on div "Create "PA/FCBCF7"" at bounding box center [240, 42] width 248 height 12
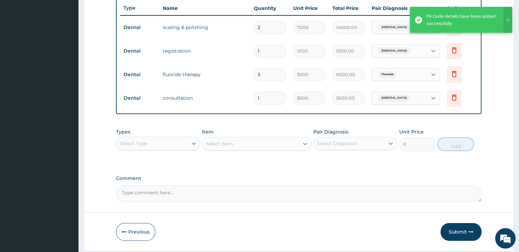
scroll to position [277, 0]
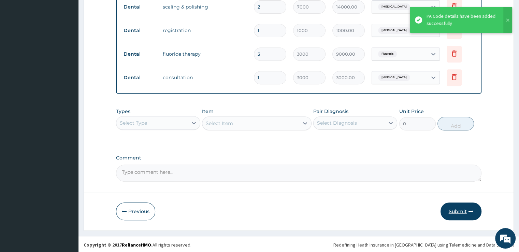
click at [461, 210] on button "Submit" at bounding box center [461, 211] width 41 height 18
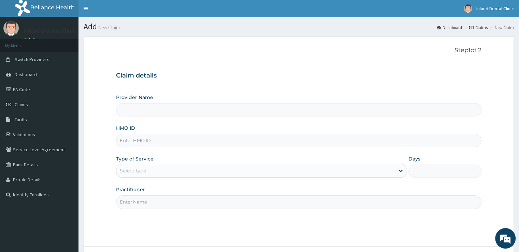
click at [176, 140] on input "HMO ID" at bounding box center [298, 140] width 365 height 13
paste input "aom/10046/b Approved PA/972216"
type input "aom/10046/b Approved PA/972216"
type input "Inland Dental clinic"
type input "aom/10046/b"
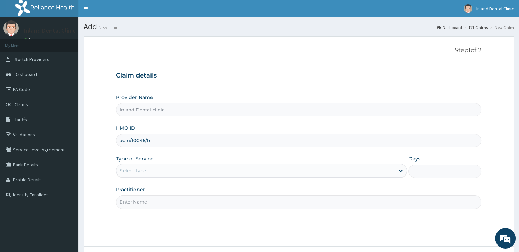
click at [165, 174] on div "Select type" at bounding box center [255, 170] width 278 height 11
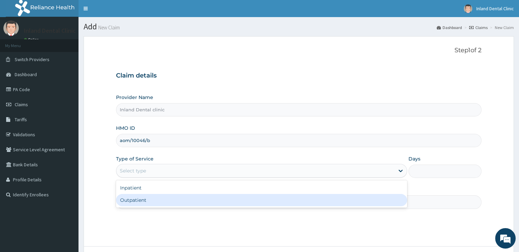
click at [157, 205] on div "Outpatient" at bounding box center [261, 200] width 291 height 12
type input "1"
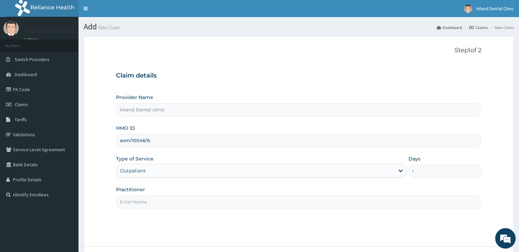
click at [157, 205] on input "Practitioner" at bounding box center [298, 201] width 365 height 13
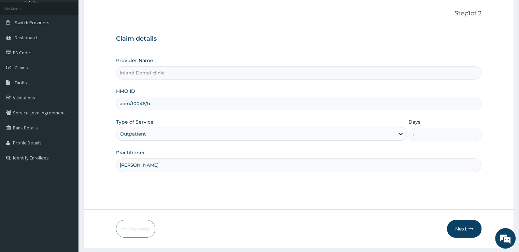
scroll to position [55, 0]
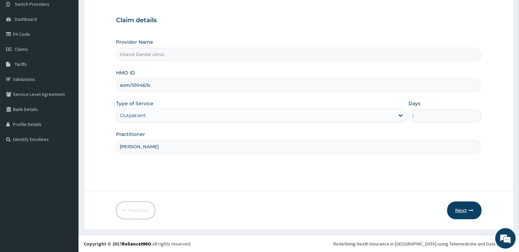
type input "[PERSON_NAME]"
click at [467, 212] on button "Next" at bounding box center [464, 210] width 34 height 18
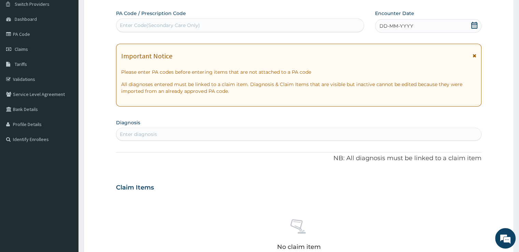
click at [310, 22] on div "Enter Code(Secondary Care Only)" at bounding box center [239, 25] width 247 height 11
paste input "PA/972216"
type input "PA/972216"
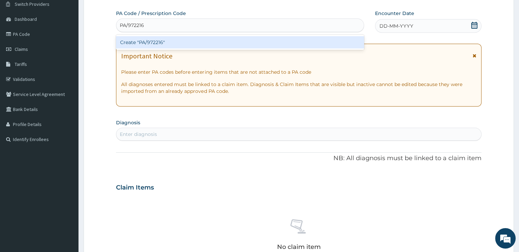
click at [265, 40] on div "Create "PA/972216"" at bounding box center [240, 42] width 248 height 12
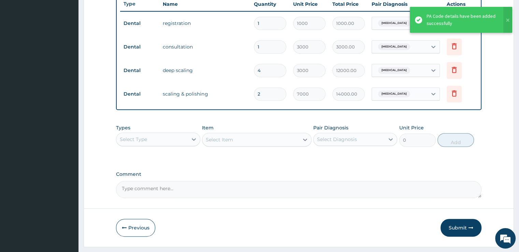
scroll to position [277, 0]
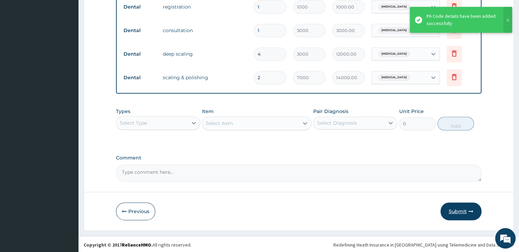
click at [464, 209] on button "Submit" at bounding box center [461, 211] width 41 height 18
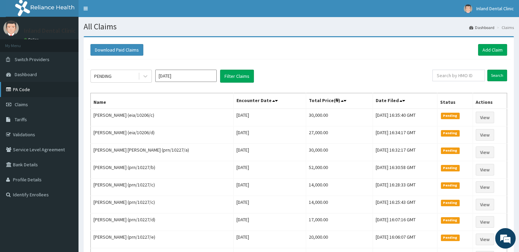
click at [22, 95] on link "PA Code" at bounding box center [39, 89] width 78 height 15
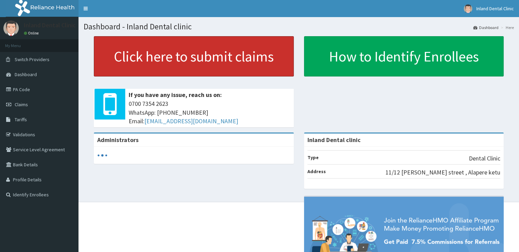
click at [155, 54] on link "Click here to submit claims" at bounding box center [194, 56] width 200 height 40
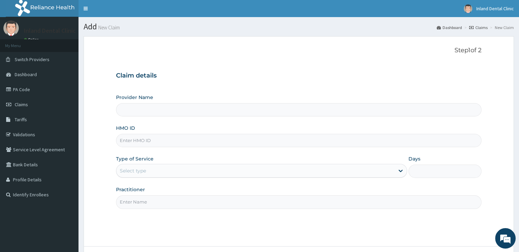
click at [171, 143] on input "HMO ID" at bounding box center [298, 140] width 365 height 13
paste input "tmt/10047/a Approved PA/143EBB"
type input "tmt/10047/a Approved PA/143EBB"
type input "Inland Dental clinic"
type input "tmt/10047/a"
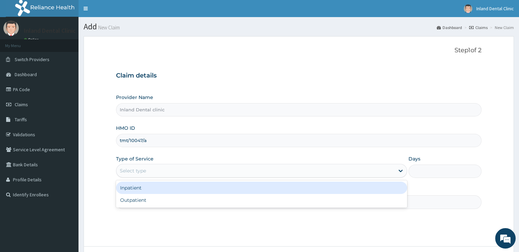
click at [166, 171] on div "Select type" at bounding box center [255, 170] width 278 height 11
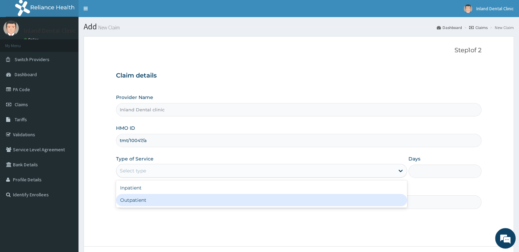
click at [161, 200] on div "Outpatient" at bounding box center [261, 200] width 291 height 12
type input "1"
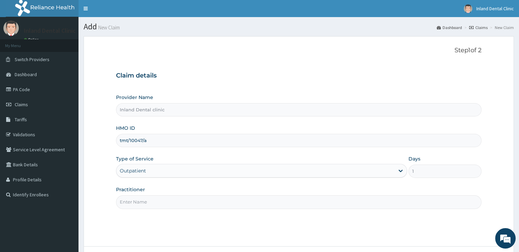
click at [161, 200] on input "Practitioner" at bounding box center [298, 201] width 365 height 13
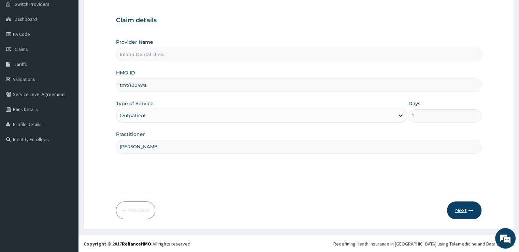
type input "Dr Awosusi"
click at [463, 208] on button "Next" at bounding box center [464, 210] width 34 height 18
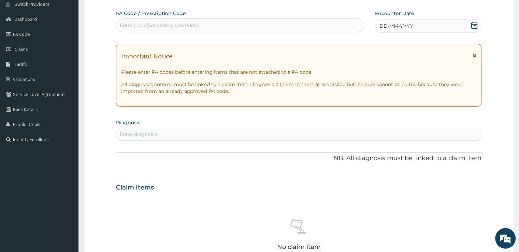
click at [284, 29] on div "Enter Code(Secondary Care Only)" at bounding box center [239, 25] width 247 height 11
paste input "PA/143EBB"
type input "PA/143EBB"
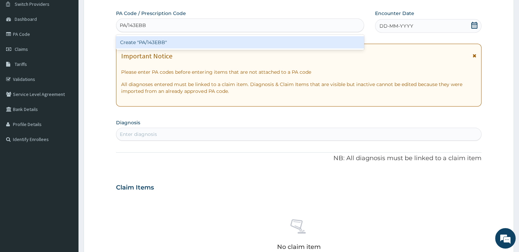
click at [255, 39] on div "Create "PA/143EBB"" at bounding box center [240, 42] width 248 height 12
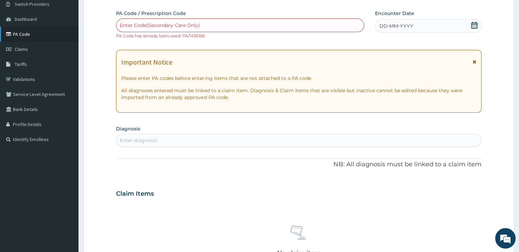
click at [40, 39] on link "PA Code" at bounding box center [39, 34] width 78 height 15
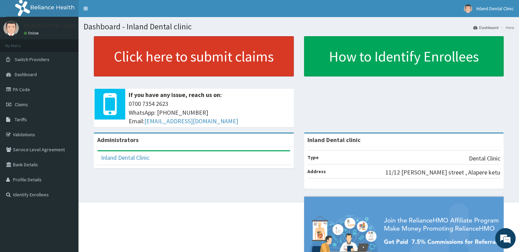
click at [151, 72] on link "Click here to submit claims" at bounding box center [194, 56] width 200 height 40
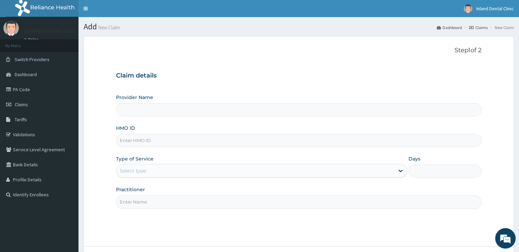
click at [221, 145] on input "HMO ID" at bounding box center [298, 140] width 365 height 13
type input "Inland Dental clinic"
paste input "aom/10046/d Approved PA/FCBCF7"
type input "aom/10046/d"
click at [205, 168] on div "Select type" at bounding box center [255, 170] width 278 height 11
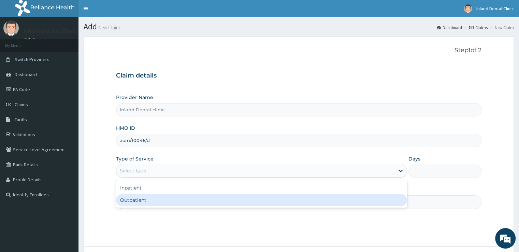
click at [188, 201] on div "Outpatient" at bounding box center [261, 200] width 291 height 12
type input "1"
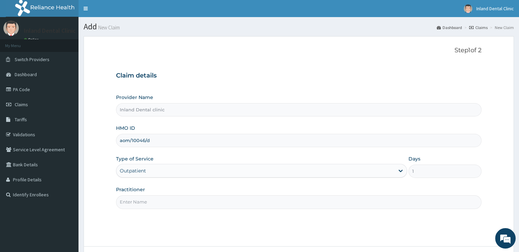
click at [188, 201] on input "Practitioner" at bounding box center [298, 201] width 365 height 13
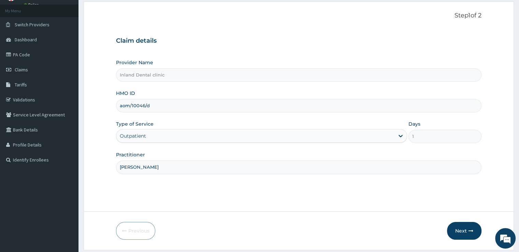
scroll to position [55, 0]
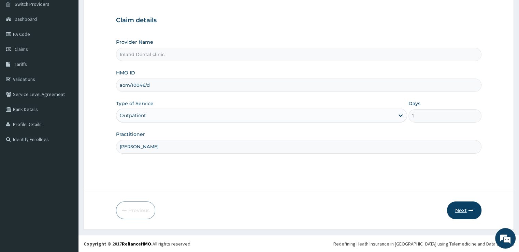
type input "[PERSON_NAME]"
click at [468, 208] on button "Next" at bounding box center [464, 210] width 34 height 18
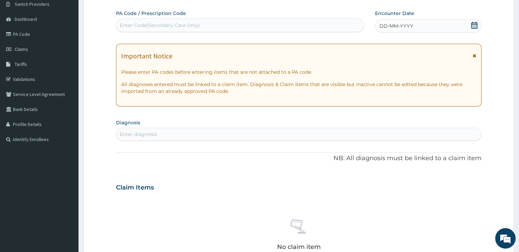
click at [350, 22] on div "Enter Code(Secondary Care Only)" at bounding box center [239, 25] width 247 height 11
paste input "PA/FCBCF7"
type input "PA/FCBCF7"
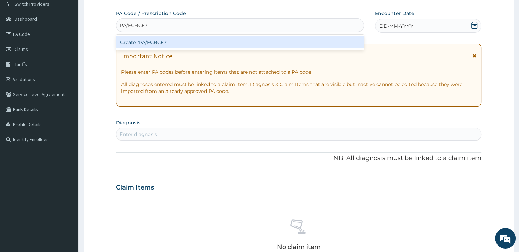
click at [292, 47] on div "Create "PA/FCBCF7"" at bounding box center [240, 42] width 248 height 12
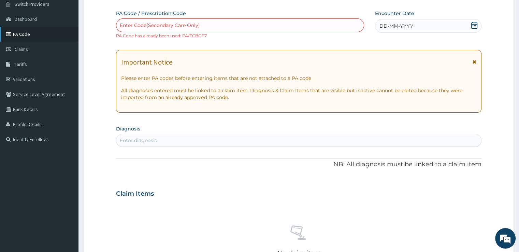
click at [39, 34] on link "PA Code" at bounding box center [39, 34] width 78 height 15
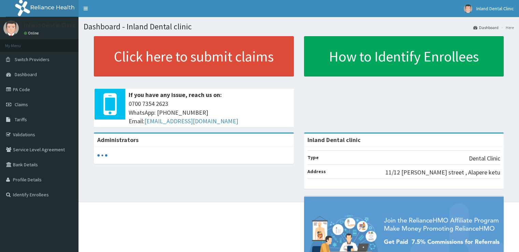
click at [115, 69] on link "Click here to submit claims" at bounding box center [194, 56] width 200 height 40
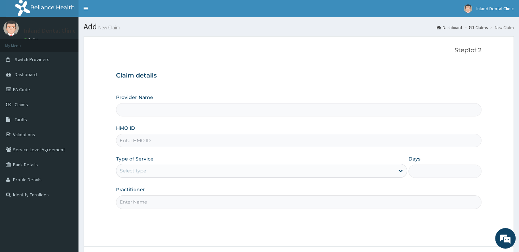
click at [158, 143] on input "HMO ID" at bounding box center [298, 140] width 365 height 13
type input "Inland Dental clinic"
paste input "aom/10046/c Partially Approved PA/CC0F95"
click at [158, 143] on input "aom/10046/c Partially Approved PA/CC0F95" at bounding box center [298, 140] width 365 height 13
click at [218, 140] on input "aom/10046/c Partially Approved PA/CC0F95" at bounding box center [298, 140] width 365 height 13
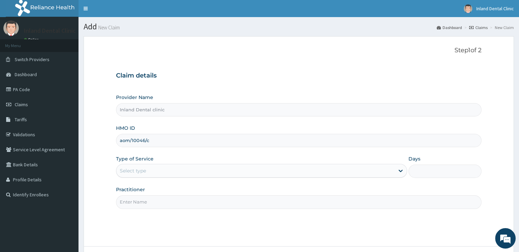
type input "aom/10046/c"
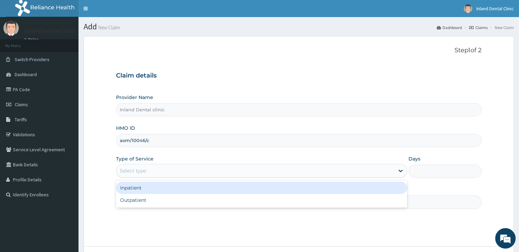
click at [207, 171] on div "Select type" at bounding box center [255, 170] width 278 height 11
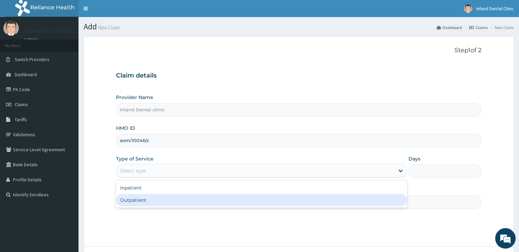
click at [200, 203] on div "Outpatient" at bounding box center [261, 200] width 291 height 12
type input "1"
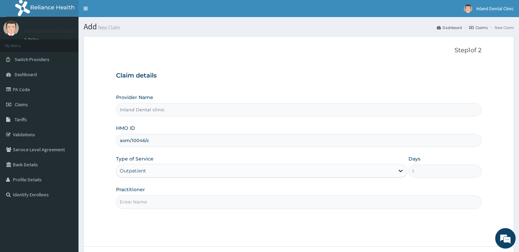
click at [200, 203] on input "Practitioner" at bounding box center [298, 201] width 365 height 13
paste input "PA/CC0F95"
type input "PA/CC0F95"
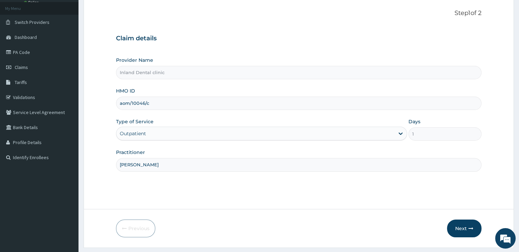
scroll to position [55, 0]
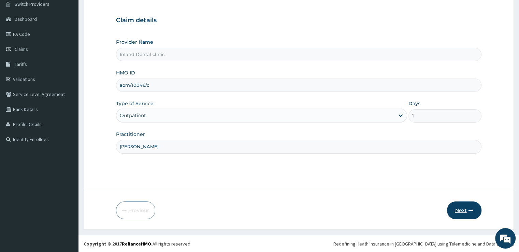
type input "Dr Awosusi"
click at [460, 206] on button "Next" at bounding box center [464, 210] width 34 height 18
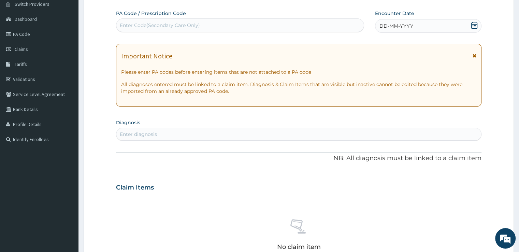
click at [214, 27] on div "Enter Code(Secondary Care Only)" at bounding box center [239, 25] width 247 height 11
paste input "PA/CC0F95"
type input "PA/CC0F95"
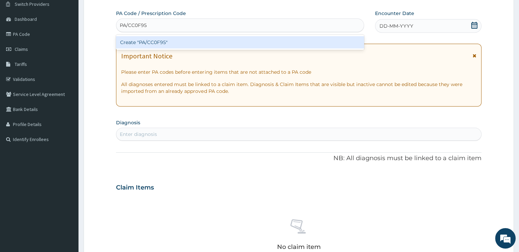
click at [191, 41] on div "Create "PA/CC0F95"" at bounding box center [240, 42] width 248 height 12
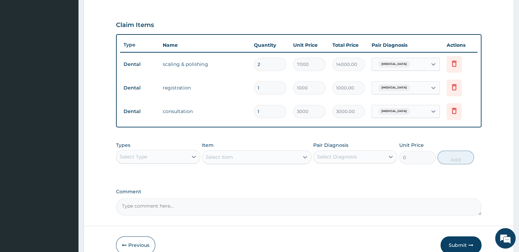
scroll to position [254, 0]
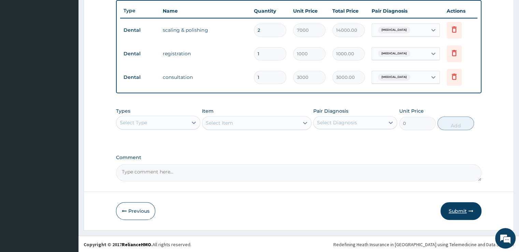
click at [460, 210] on button "Submit" at bounding box center [461, 211] width 41 height 18
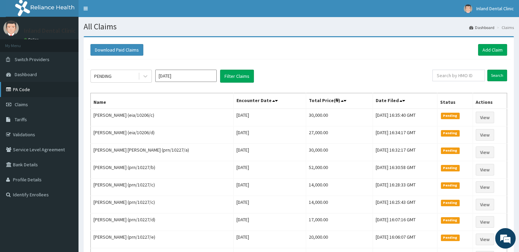
click at [22, 90] on link "PA Code" at bounding box center [39, 89] width 78 height 15
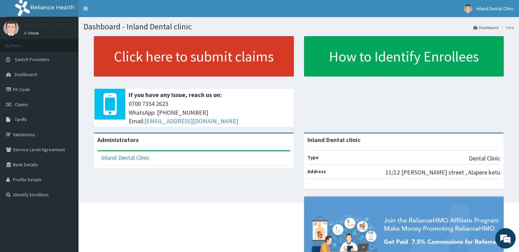
click at [141, 65] on link "Click here to submit claims" at bounding box center [194, 56] width 200 height 40
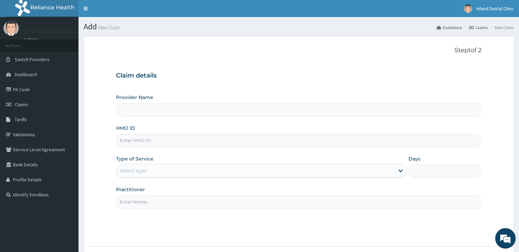
type input "Inland Dental clinic"
click at [192, 145] on input "HMO ID" at bounding box center [298, 140] width 365 height 13
paste input "aom/10046/b Approved PA/972216"
type input "aom/10046/b"
click at [184, 165] on div "Select type" at bounding box center [255, 170] width 278 height 11
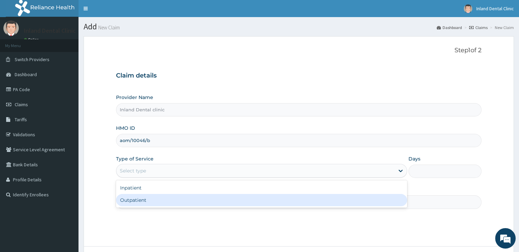
click at [182, 198] on div "Outpatient" at bounding box center [261, 200] width 291 height 12
type input "1"
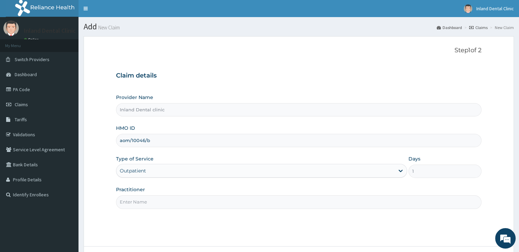
click at [180, 208] on div "Step 1 of 2 Claim details Provider Name Inland Dental clinic HMO ID aom/10046/b…" at bounding box center [298, 141] width 365 height 189
click at [179, 206] on input "Practitioner" at bounding box center [298, 201] width 365 height 13
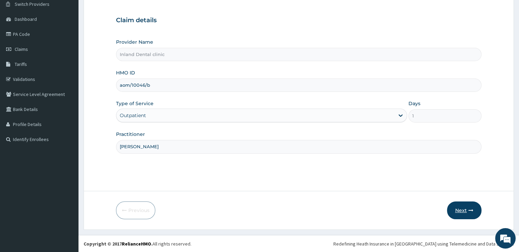
type input "[PERSON_NAME]"
click at [464, 211] on button "Next" at bounding box center [464, 210] width 34 height 18
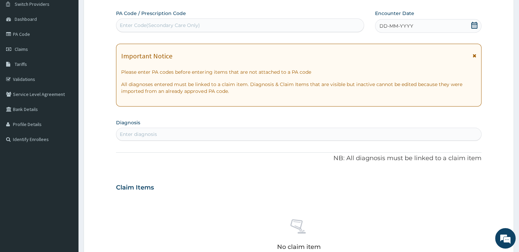
click at [291, 30] on div "Enter Code(Secondary Care Only)" at bounding box center [240, 25] width 248 height 14
paste input "PA/972216"
type input "PA/972216"
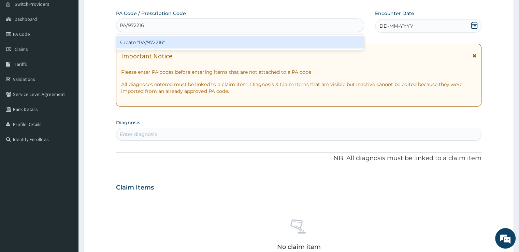
click at [262, 44] on div "Create "PA/972216"" at bounding box center [240, 42] width 248 height 12
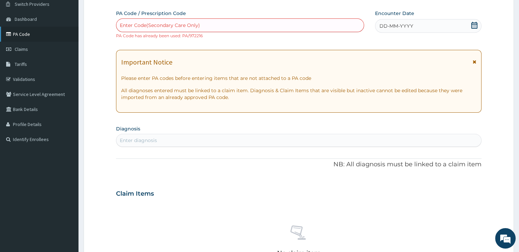
click at [29, 36] on link "PA Code" at bounding box center [39, 34] width 78 height 15
